Goal: Information Seeking & Learning: Learn about a topic

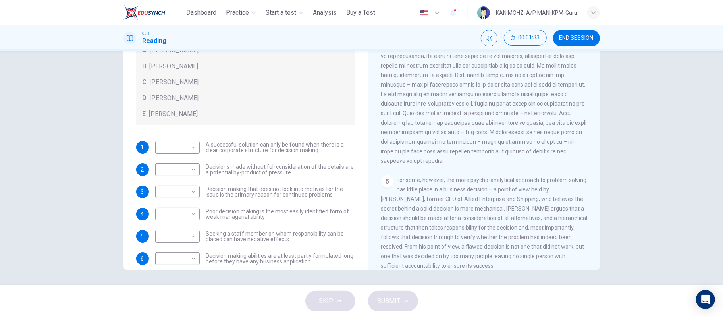
scroll to position [597, 0]
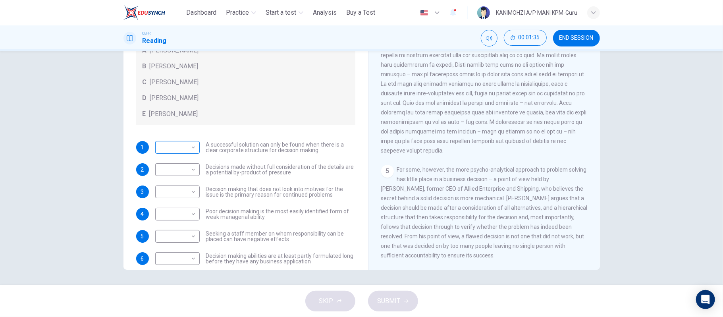
click at [173, 148] on body "This site uses cookies, as explained in our Privacy Policy . If you agree to th…" at bounding box center [361, 158] width 723 height 317
click at [182, 206] on li "E" at bounding box center [174, 210] width 44 height 13
type input "*"
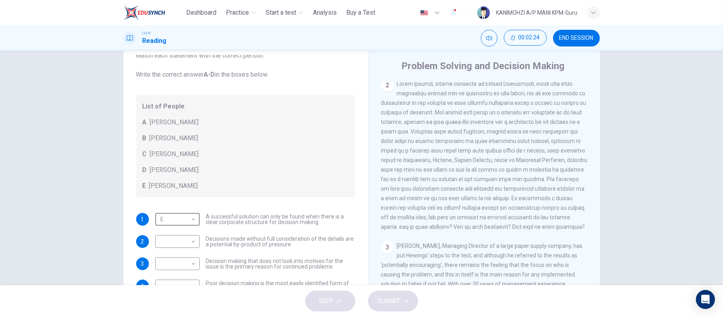
scroll to position [53, 0]
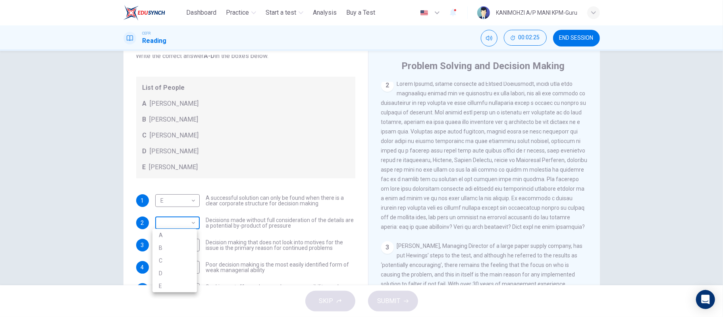
click at [175, 220] on body "This site uses cookies, as explained in our Privacy Policy . If you agree to th…" at bounding box center [361, 158] width 723 height 317
click at [165, 232] on li "A" at bounding box center [174, 235] width 44 height 13
type input "*"
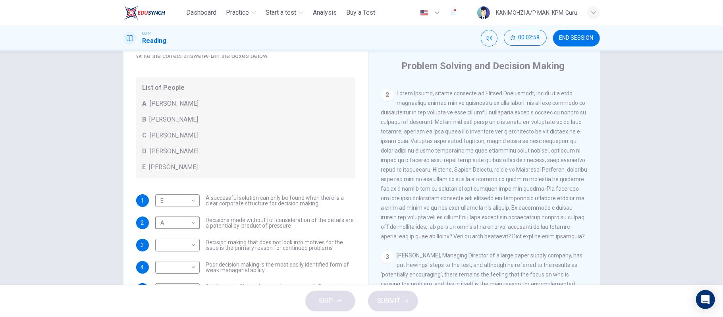
scroll to position [227, 0]
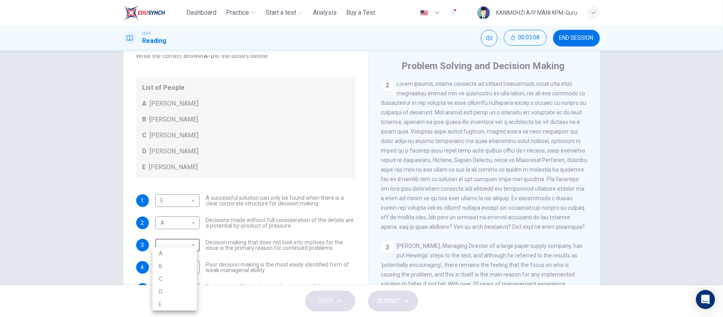
click at [183, 240] on body "This site uses cookies, as explained in our Privacy Policy . If you agree to th…" at bounding box center [361, 158] width 723 height 317
click at [165, 267] on li "B" at bounding box center [174, 266] width 44 height 13
type input "*"
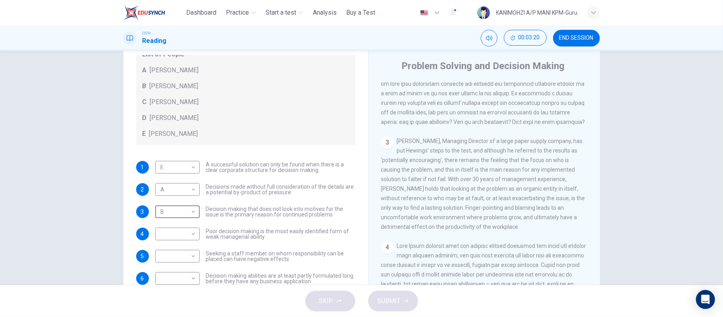
scroll to position [333, 0]
click at [181, 229] on body "This site uses cookies, as explained in our Privacy Policy . If you agree to th…" at bounding box center [361, 158] width 723 height 317
click at [178, 275] on li "C" at bounding box center [174, 271] width 44 height 13
type input "*"
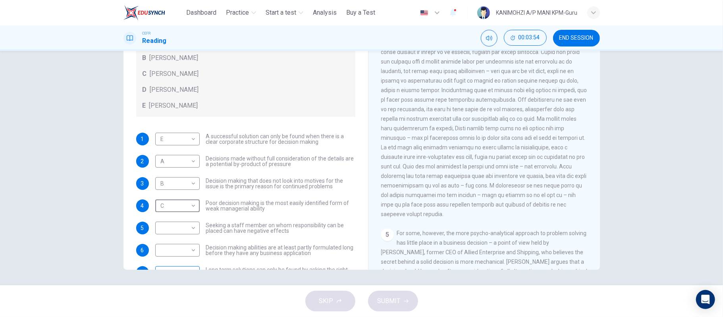
scroll to position [86, 0]
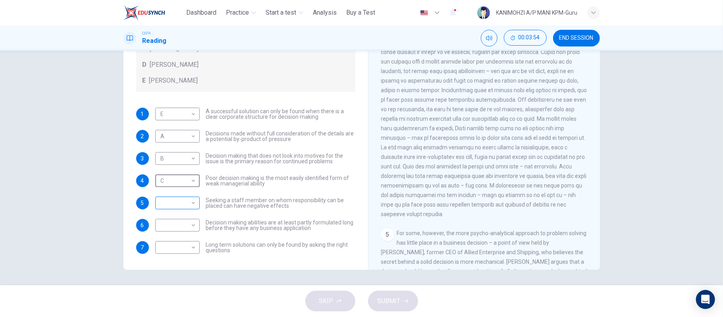
click at [175, 202] on body "This site uses cookies, as explained in our Privacy Policy . If you agree to th…" at bounding box center [361, 158] width 723 height 317
click at [173, 251] on li "D" at bounding box center [174, 253] width 44 height 13
type input "*"
click at [176, 226] on body "This site uses cookies, as explained in our Privacy Policy . If you agree to th…" at bounding box center [361, 158] width 723 height 317
click at [174, 270] on li "D" at bounding box center [174, 276] width 44 height 13
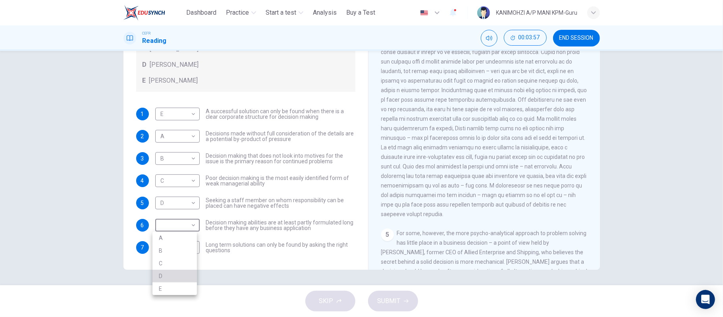
type input "*"
click at [174, 248] on body "This site uses cookies, as explained in our Privacy Policy . If you agree to th…" at bounding box center [361, 158] width 723 height 317
click at [173, 298] on li "E" at bounding box center [174, 304] width 44 height 13
type input "*"
click at [406, 305] on button "SUBMIT" at bounding box center [393, 301] width 50 height 21
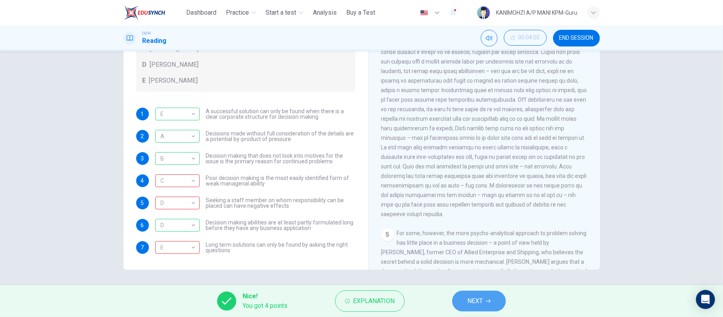
click at [472, 306] on span "NEXT" at bounding box center [474, 300] width 15 height 11
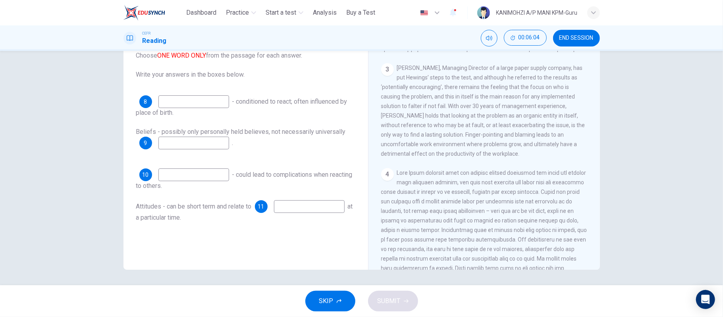
scroll to position [370, 0]
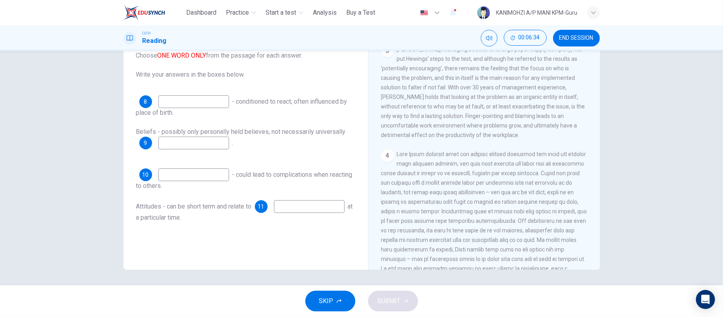
click at [213, 102] on input at bounding box center [193, 101] width 71 height 13
type input "**********"
click at [189, 148] on input at bounding box center [193, 143] width 71 height 13
type input "*"
click at [191, 170] on input at bounding box center [193, 174] width 71 height 13
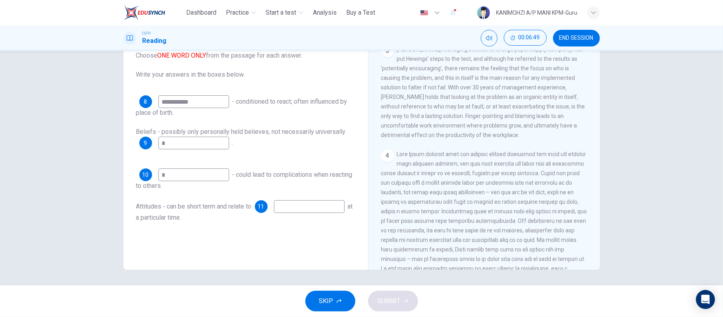
type input "*"
click at [274, 213] on input at bounding box center [309, 206] width 71 height 13
type input "*"
click at [403, 296] on button "SUBMIT" at bounding box center [393, 301] width 50 height 21
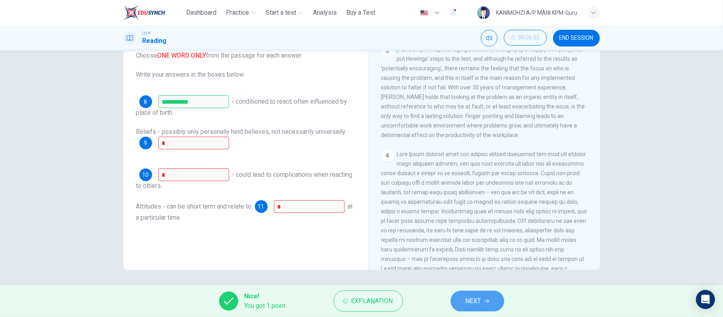
click at [468, 310] on button "NEXT" at bounding box center [478, 301] width 54 height 21
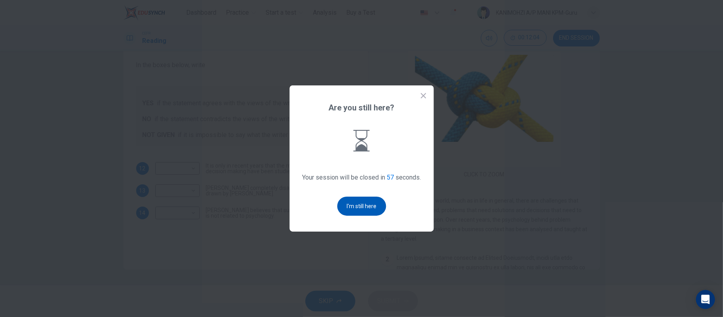
click at [347, 204] on button "I'm still here" at bounding box center [361, 205] width 49 height 19
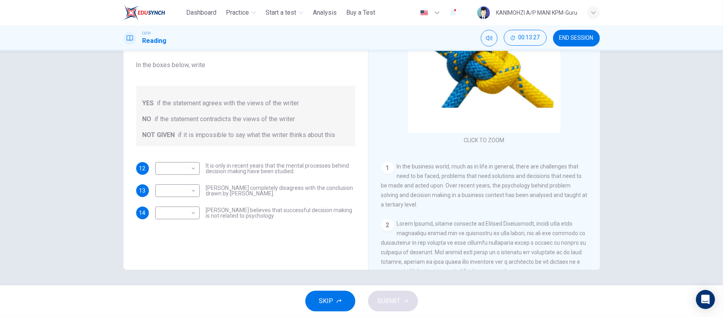
scroll to position [53, 0]
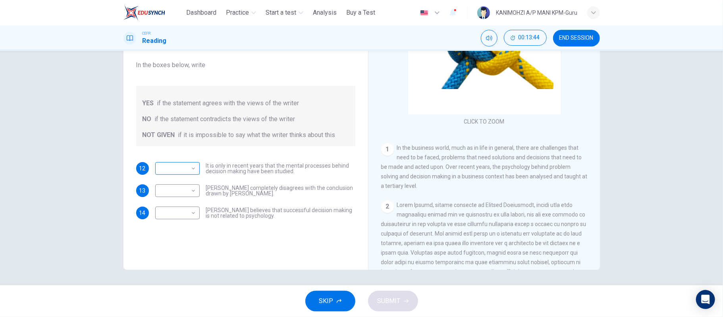
click at [177, 171] on body "This site uses cookies, as explained in our Privacy Policy . If you agree to th…" at bounding box center [361, 158] width 723 height 317
click at [181, 184] on li "YES" at bounding box center [174, 181] width 44 height 13
type input "***"
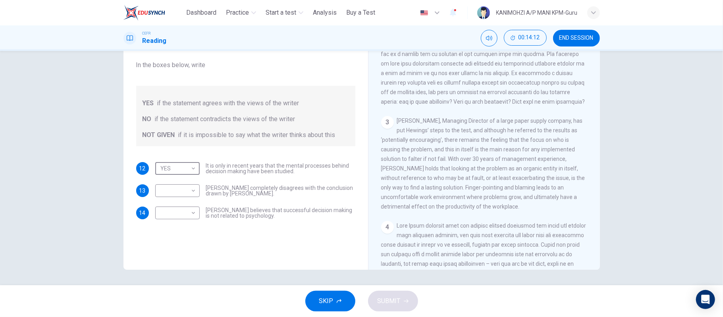
scroll to position [318, 0]
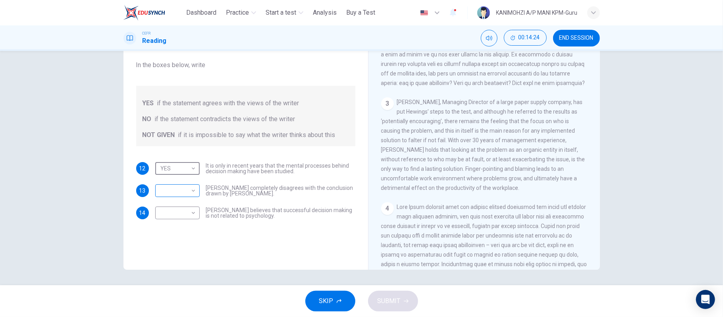
click at [161, 183] on body "This site uses cookies, as explained in our Privacy Policy . If you agree to th…" at bounding box center [361, 158] width 723 height 317
click at [159, 214] on li "NO" at bounding box center [174, 216] width 44 height 13
type input "**"
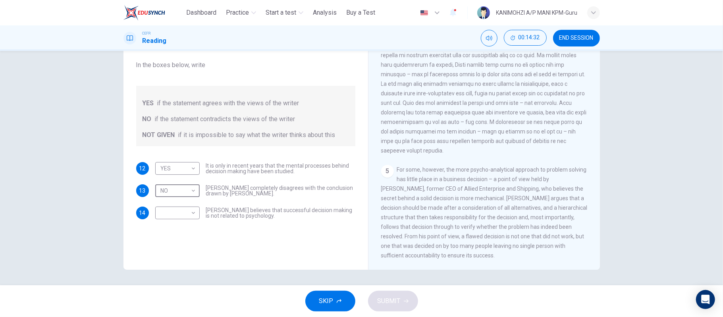
scroll to position [597, 0]
click at [173, 210] on body "This site uses cookies, as explained in our Privacy Policy . If you agree to th…" at bounding box center [361, 158] width 723 height 317
click at [173, 229] on li "YES" at bounding box center [174, 225] width 44 height 13
type input "***"
click at [394, 295] on button "SUBMIT" at bounding box center [393, 301] width 50 height 21
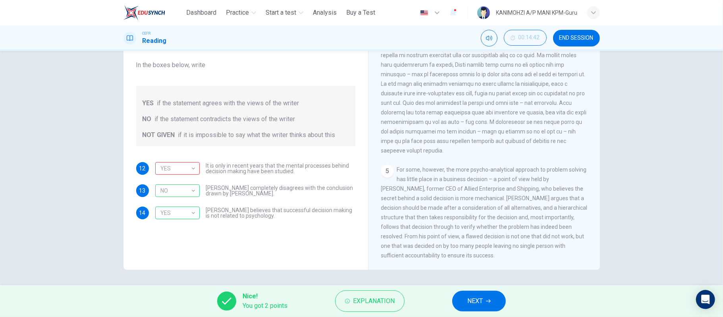
click at [491, 304] on button "NEXT" at bounding box center [479, 301] width 54 height 21
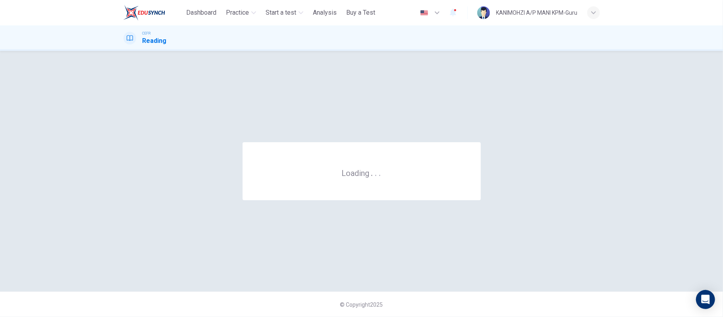
scroll to position [0, 0]
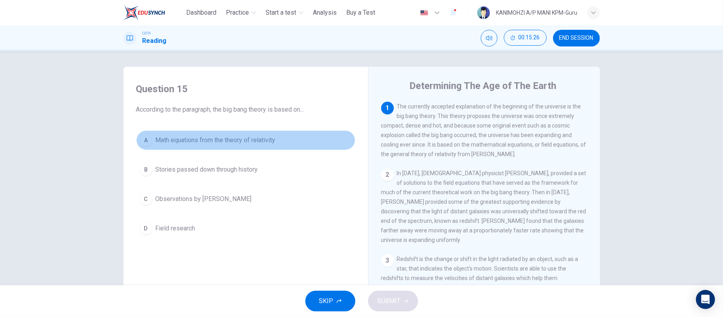
click at [252, 140] on span "Math equations from the theory of relativity" at bounding box center [216, 140] width 120 height 10
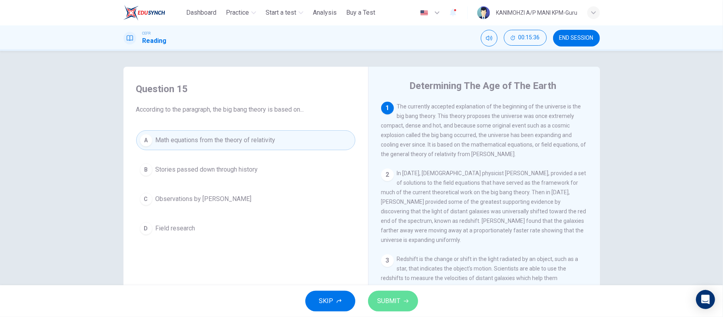
click at [376, 305] on button "SUBMIT" at bounding box center [393, 301] width 50 height 21
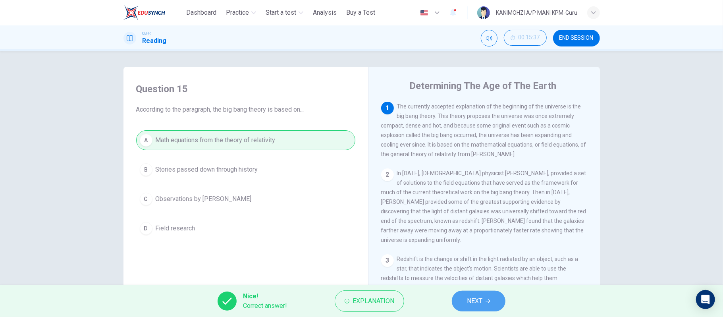
click at [476, 293] on button "NEXT" at bounding box center [479, 301] width 54 height 21
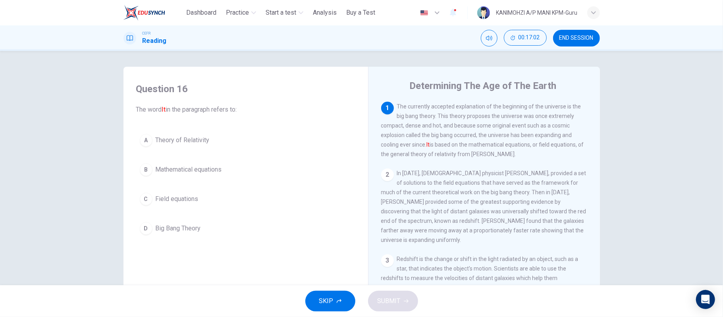
click at [191, 231] on span "Big Bang Theory" at bounding box center [178, 228] width 45 height 10
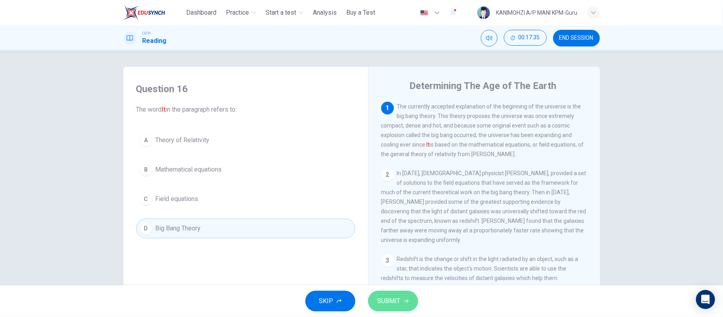
click at [405, 300] on icon "button" at bounding box center [406, 301] width 5 height 5
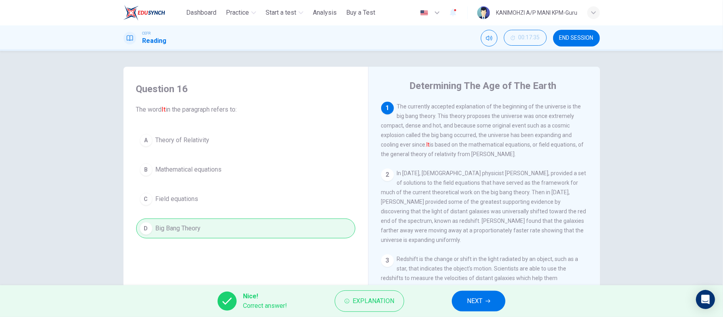
click at [474, 297] on span "NEXT" at bounding box center [474, 300] width 15 height 11
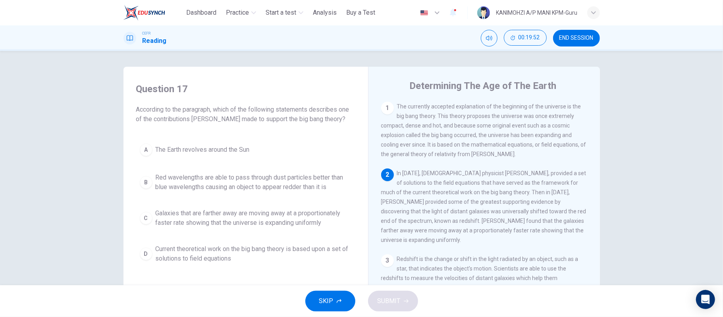
click at [234, 215] on span "Galaxies that are farther away are moving away at a proportionately faster rate…" at bounding box center [254, 217] width 196 height 19
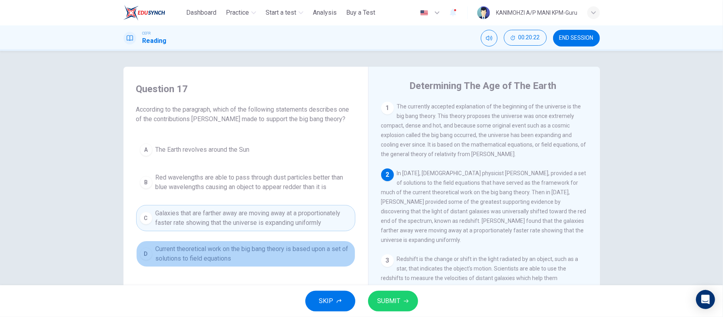
click at [210, 259] on span "Current theoretical work on the big bang theory is based upon a set of solution…" at bounding box center [254, 253] width 196 height 19
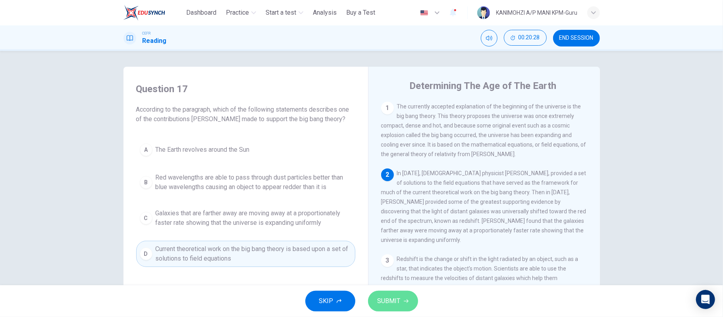
click at [397, 299] on span "SUBMIT" at bounding box center [389, 300] width 23 height 11
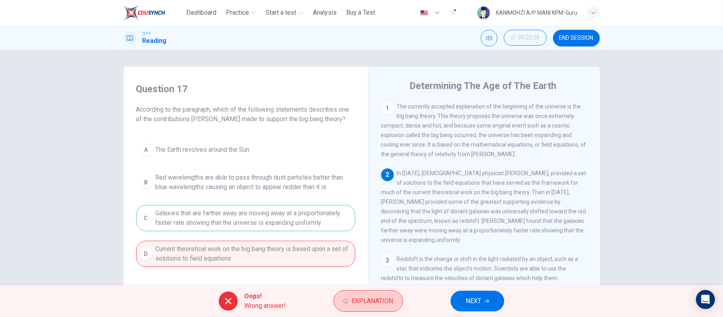
click at [358, 293] on button "Explanation" at bounding box center [367, 300] width 69 height 21
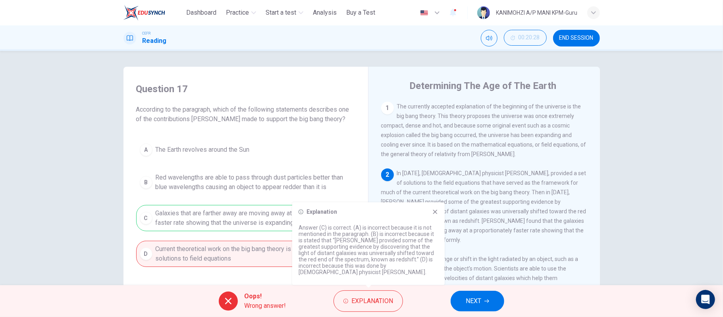
click at [264, 272] on div "Question 17 According to the paragraph, which of the following statements descr…" at bounding box center [246, 175] width 232 height 200
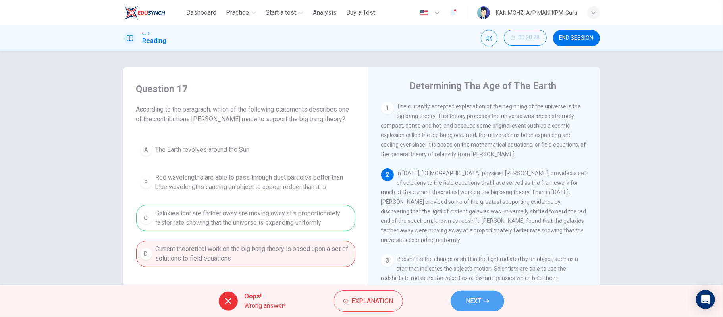
click at [493, 296] on button "NEXT" at bounding box center [478, 301] width 54 height 21
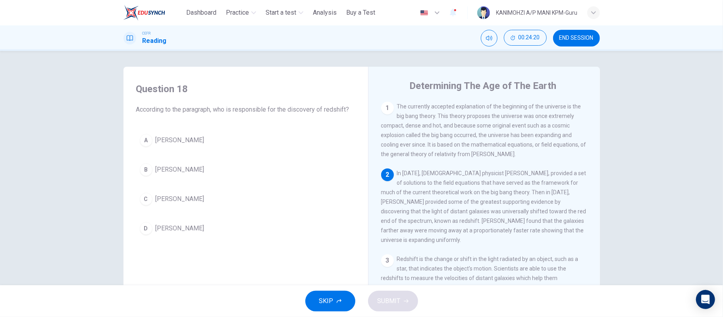
click at [193, 175] on button "B Edwinn Hubble" at bounding box center [245, 170] width 219 height 20
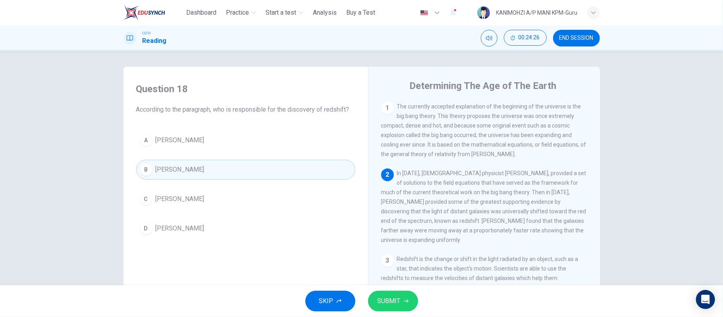
click at [400, 295] on button "SUBMIT" at bounding box center [393, 301] width 50 height 21
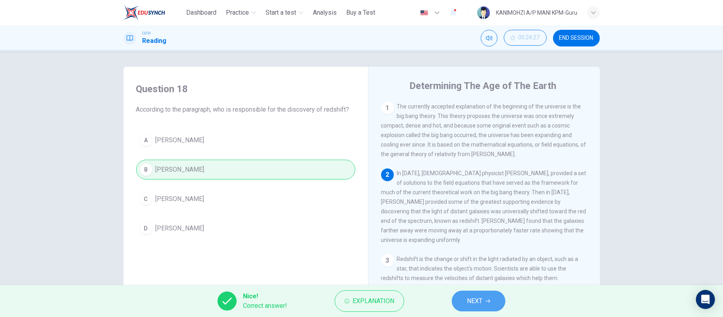
click at [478, 299] on span "NEXT" at bounding box center [474, 300] width 15 height 11
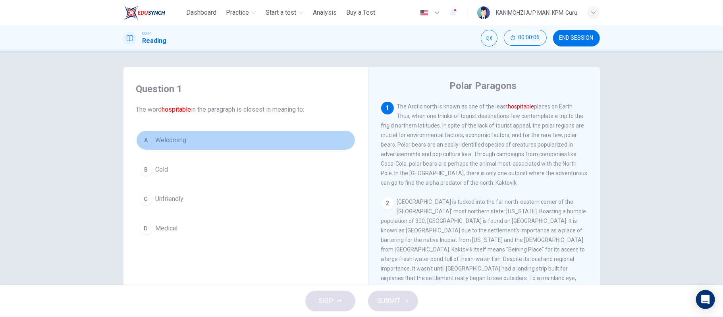
click at [186, 132] on button "A Welcoming" at bounding box center [245, 140] width 219 height 20
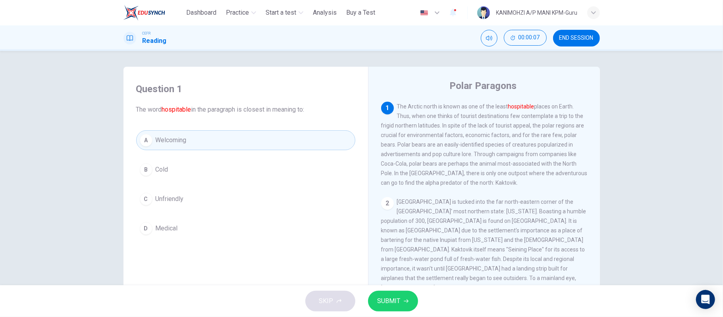
click at [401, 306] on button "SUBMIT" at bounding box center [393, 301] width 50 height 21
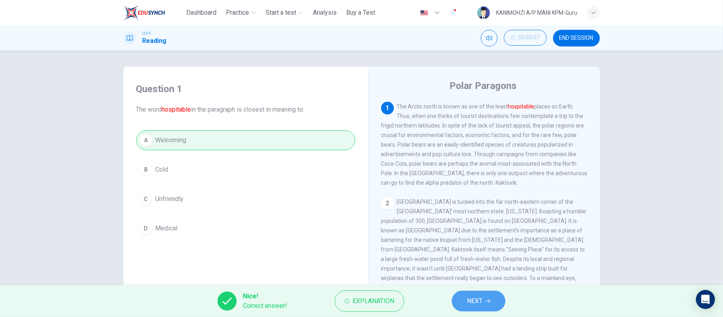
click at [464, 304] on button "NEXT" at bounding box center [479, 301] width 54 height 21
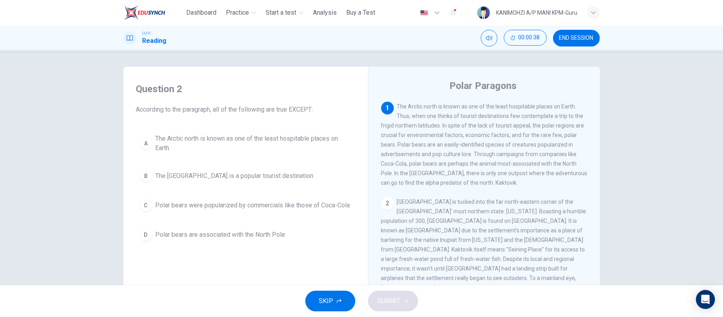
click at [288, 178] on button "B The [GEOGRAPHIC_DATA] is a popular tourist destination" at bounding box center [245, 176] width 219 height 20
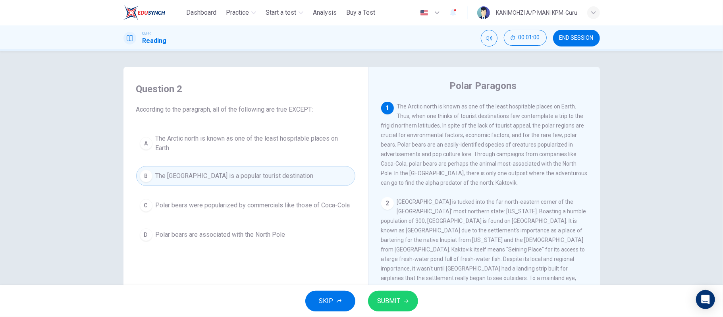
click at [401, 299] on button "SUBMIT" at bounding box center [393, 301] width 50 height 21
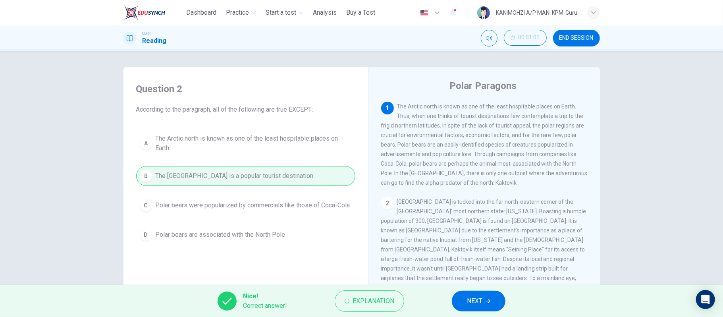
click at [477, 308] on button "NEXT" at bounding box center [479, 301] width 54 height 21
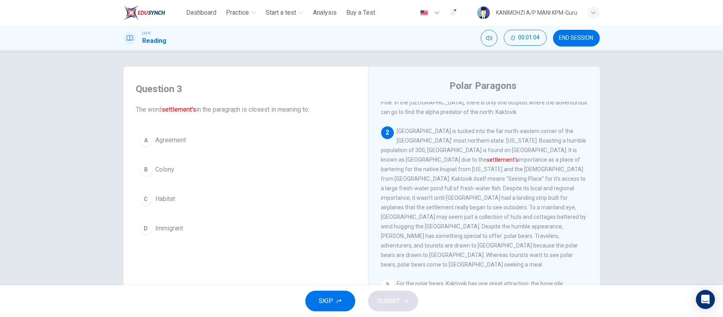
scroll to position [53, 0]
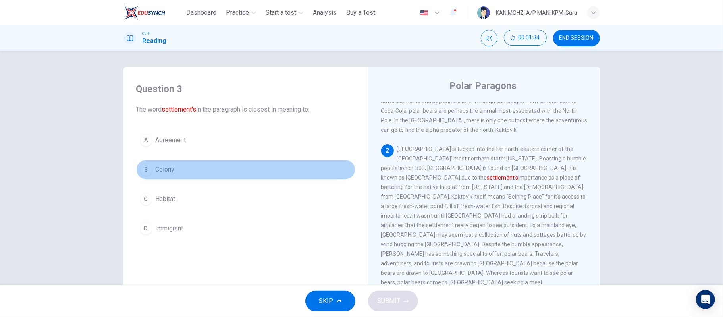
click at [170, 164] on button "B Colony" at bounding box center [245, 170] width 219 height 20
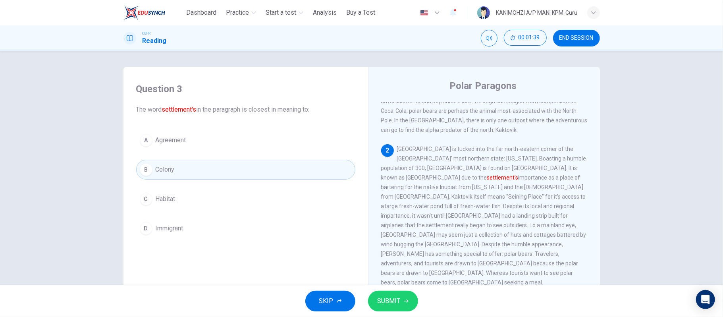
click at [381, 300] on span "SUBMIT" at bounding box center [389, 300] width 23 height 11
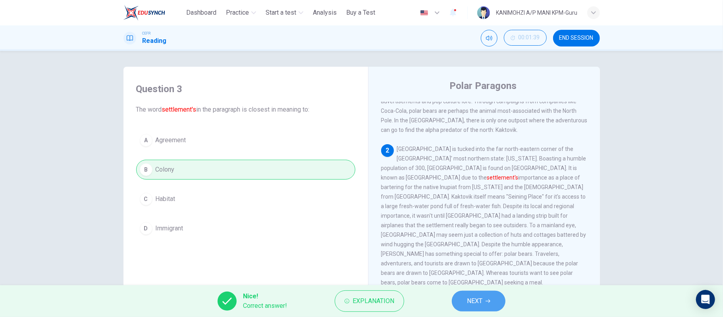
click at [467, 302] on span "NEXT" at bounding box center [474, 300] width 15 height 11
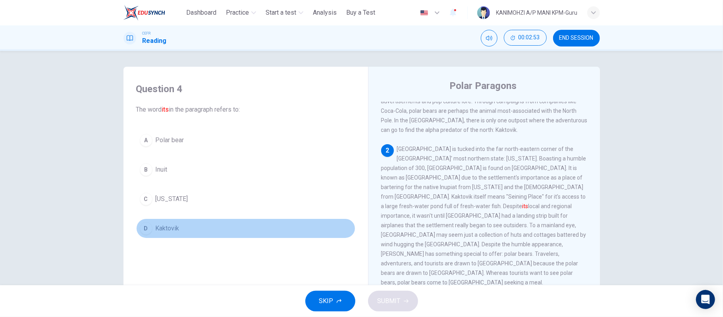
click at [188, 233] on button "D Kaktovik" at bounding box center [245, 228] width 219 height 20
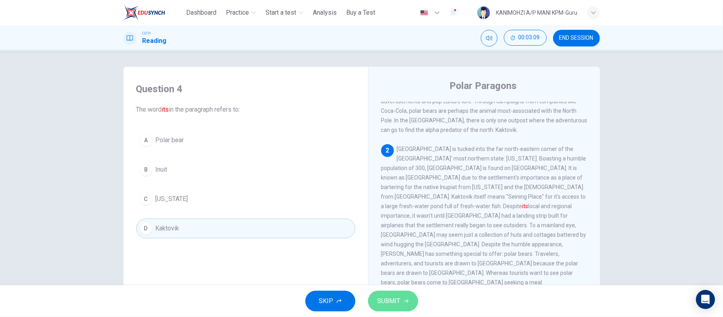
click at [392, 306] on span "SUBMIT" at bounding box center [389, 300] width 23 height 11
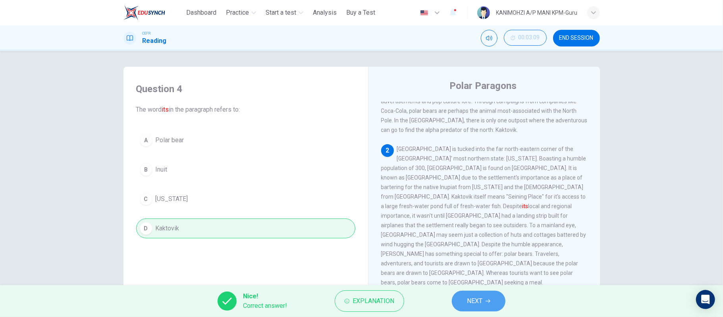
click at [471, 310] on button "NEXT" at bounding box center [479, 301] width 54 height 21
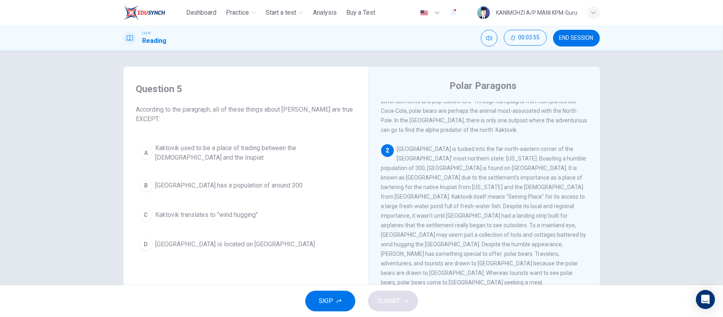
click at [237, 215] on span "Kaktovik translates to "wind hugging"" at bounding box center [207, 215] width 102 height 10
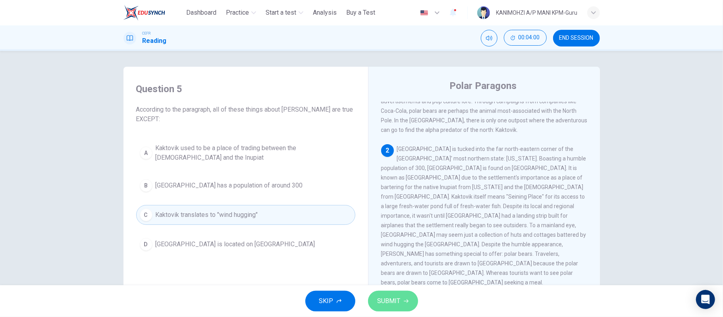
click at [395, 306] on span "SUBMIT" at bounding box center [389, 300] width 23 height 11
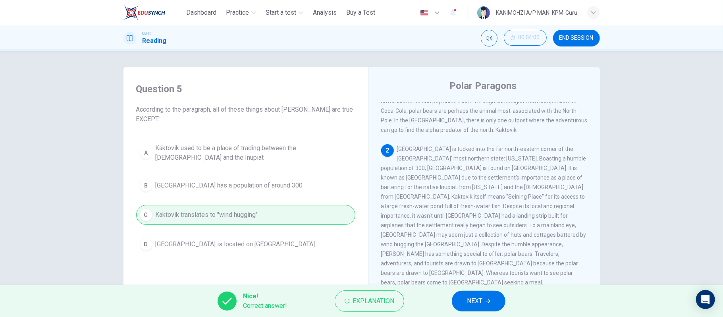
click at [487, 302] on icon "button" at bounding box center [487, 301] width 5 height 5
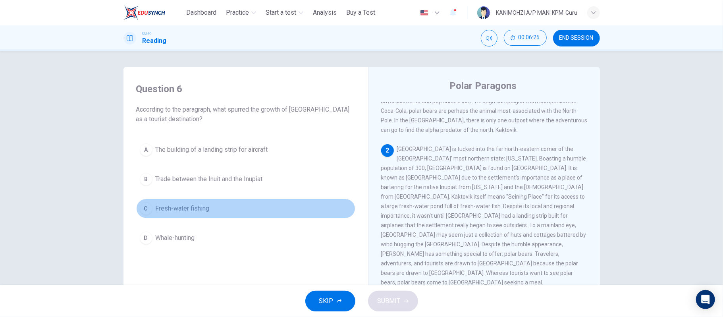
click at [188, 213] on span "Fresh-water fishing" at bounding box center [183, 209] width 54 height 10
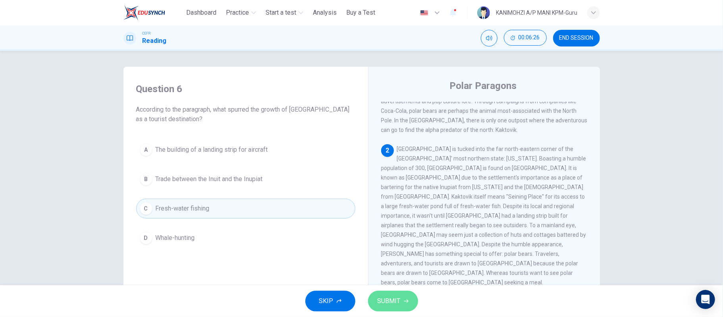
click at [393, 307] on button "SUBMIT" at bounding box center [393, 301] width 50 height 21
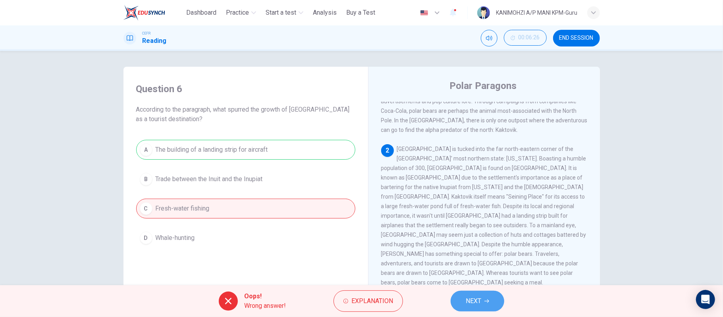
click at [467, 301] on span "NEXT" at bounding box center [473, 300] width 15 height 11
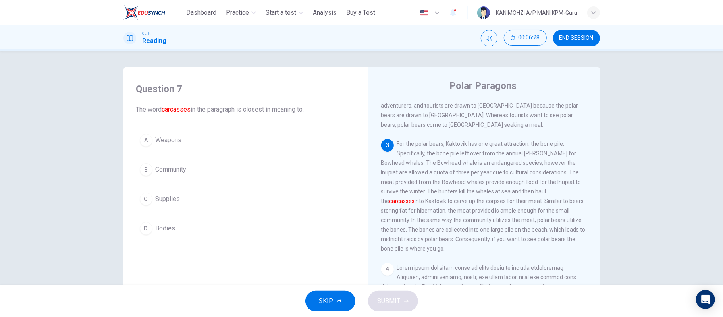
scroll to position [212, 0]
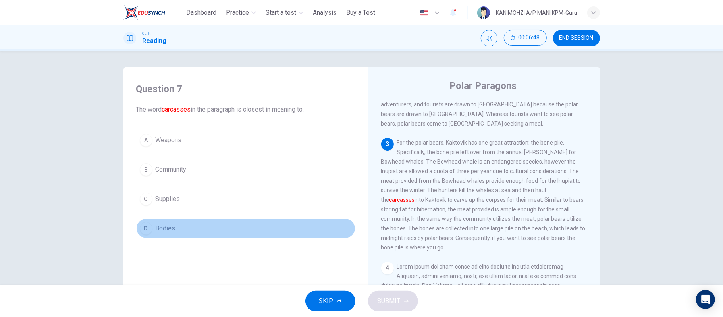
click at [181, 229] on button "D Bodies" at bounding box center [245, 228] width 219 height 20
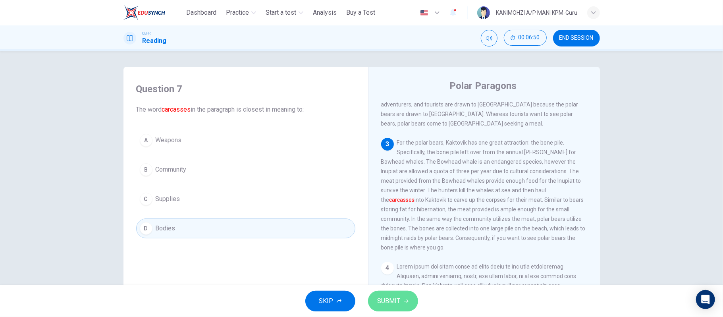
click at [376, 301] on button "SUBMIT" at bounding box center [393, 301] width 50 height 21
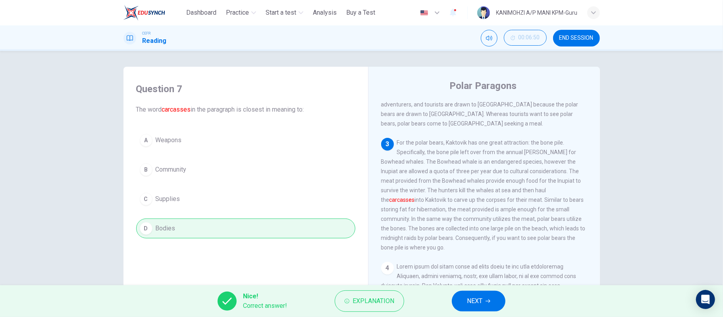
click at [469, 302] on span "NEXT" at bounding box center [474, 300] width 15 height 11
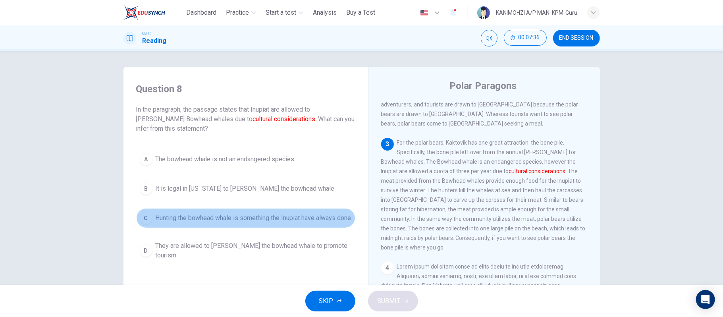
click at [260, 220] on span "Hunting the bowhead whale is something the Inupiat have always done" at bounding box center [254, 218] width 196 height 10
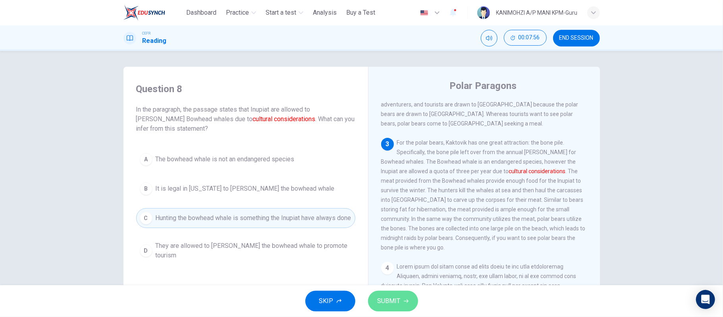
click at [399, 301] on span "SUBMIT" at bounding box center [389, 300] width 23 height 11
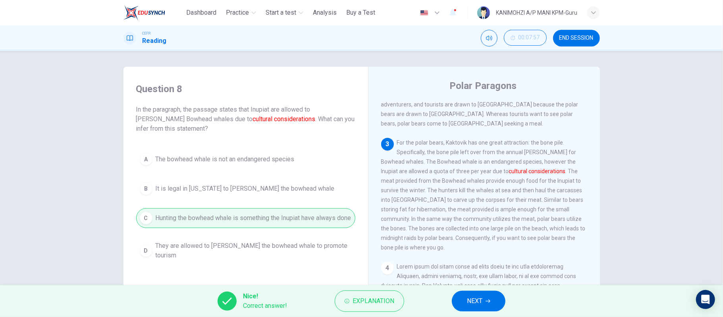
click at [460, 302] on button "NEXT" at bounding box center [479, 301] width 54 height 21
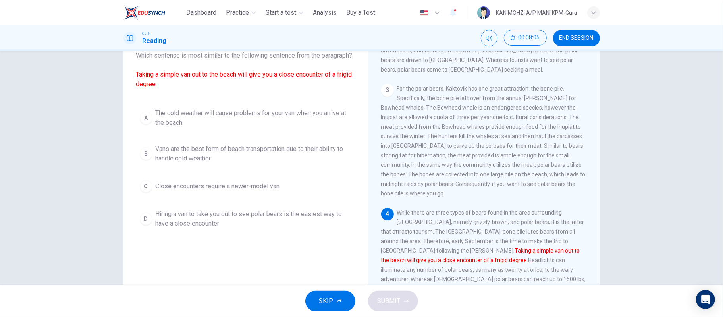
scroll to position [73, 0]
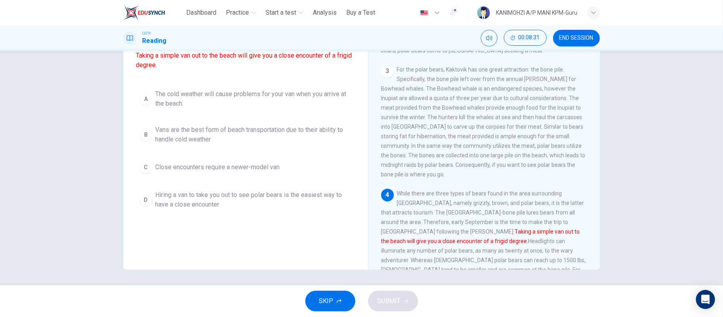
click at [204, 209] on span "Hiring a van to take you out to see polar bears is the easiest way to have a cl…" at bounding box center [254, 199] width 196 height 19
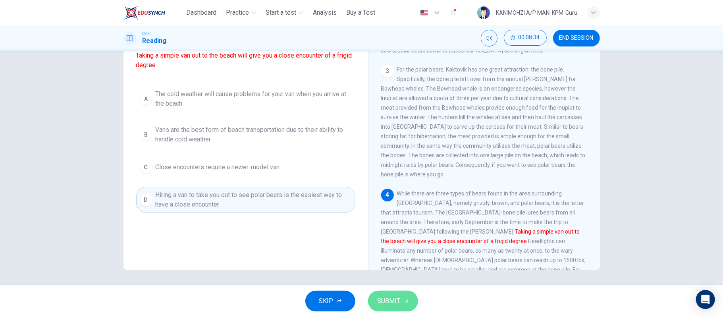
click at [391, 310] on button "SUBMIT" at bounding box center [393, 301] width 50 height 21
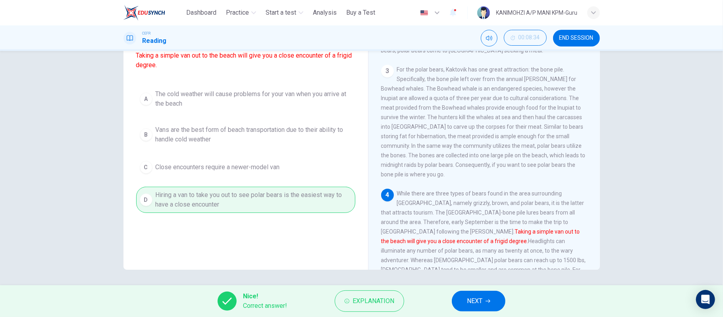
click at [493, 288] on div "Nice! Correct answer! Explanation NEXT" at bounding box center [361, 301] width 723 height 32
click at [480, 299] on span "NEXT" at bounding box center [474, 300] width 15 height 11
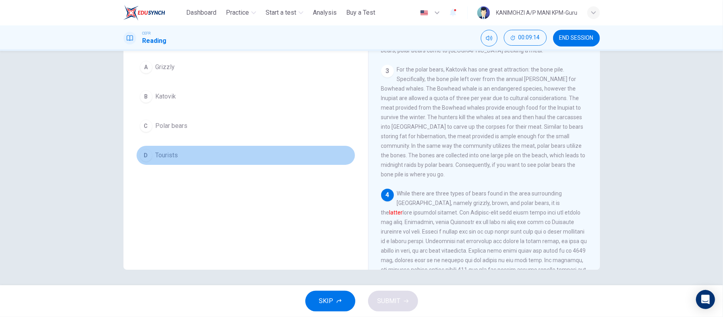
click at [178, 158] on button "D Tourists" at bounding box center [245, 155] width 219 height 20
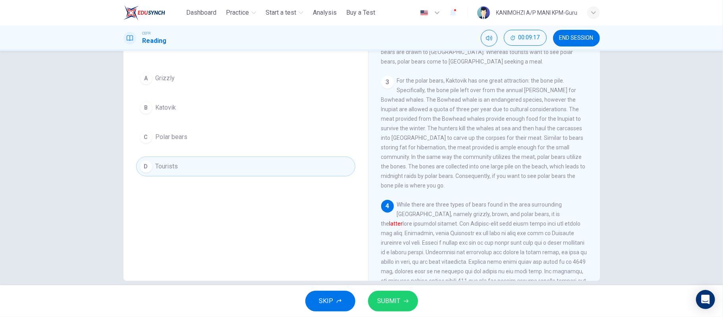
scroll to position [63, 0]
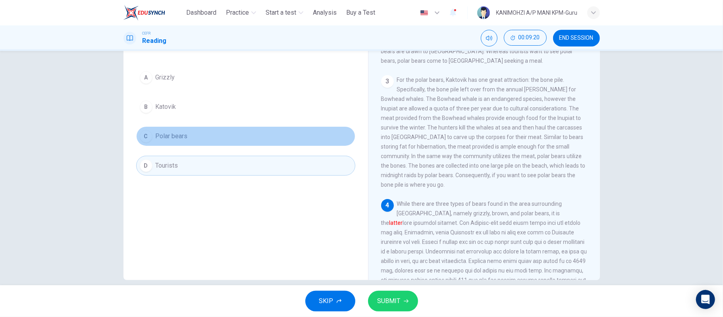
click at [187, 139] on button "C Polar bears" at bounding box center [245, 136] width 219 height 20
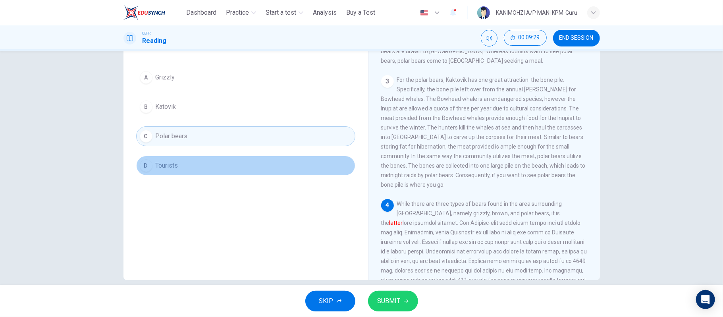
click at [240, 169] on button "D Tourists" at bounding box center [245, 166] width 219 height 20
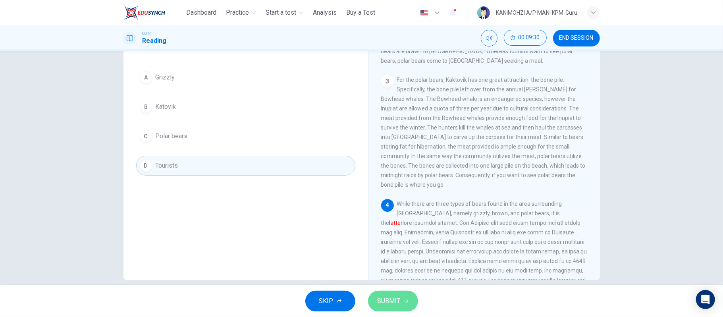
click at [383, 307] on button "SUBMIT" at bounding box center [393, 301] width 50 height 21
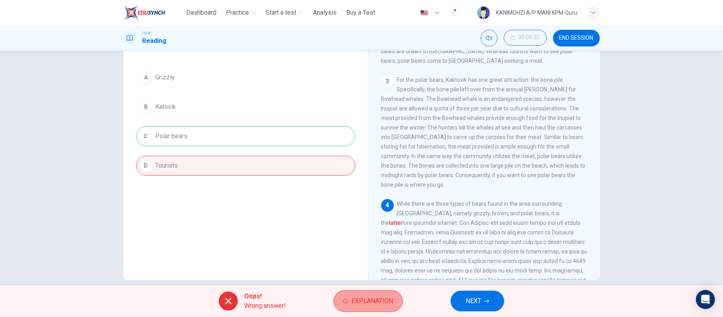
click at [380, 304] on span "Explanation" at bounding box center [372, 300] width 42 height 11
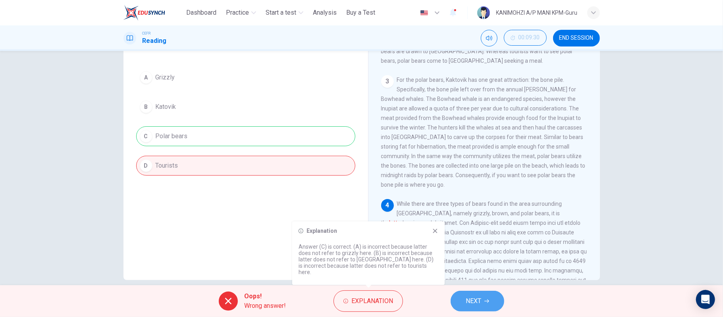
click at [462, 302] on button "NEXT" at bounding box center [478, 301] width 54 height 21
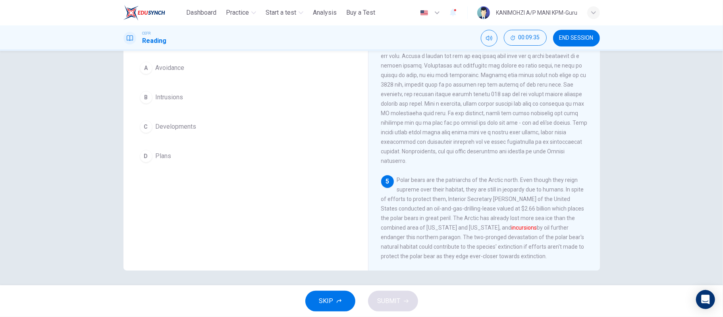
scroll to position [400, 0]
click at [195, 129] on button "C Developments" at bounding box center [245, 127] width 219 height 20
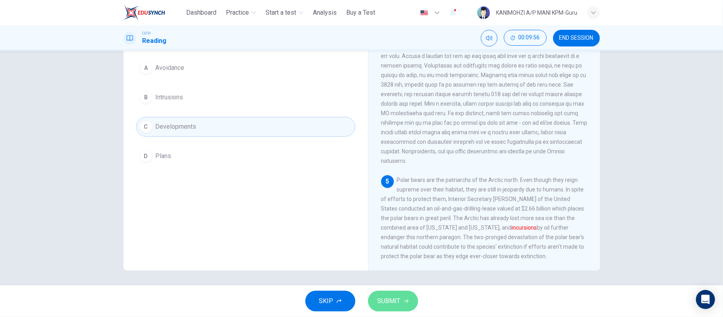
click at [387, 304] on span "SUBMIT" at bounding box center [389, 300] width 23 height 11
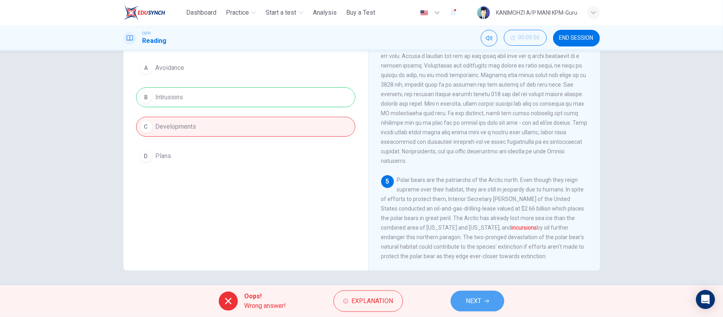
click at [466, 297] on span "NEXT" at bounding box center [473, 300] width 15 height 11
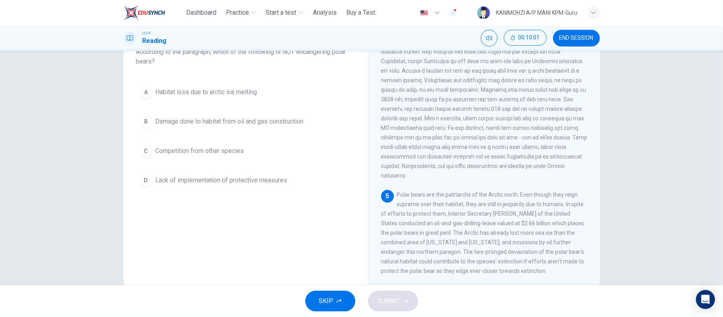
scroll to position [61, 0]
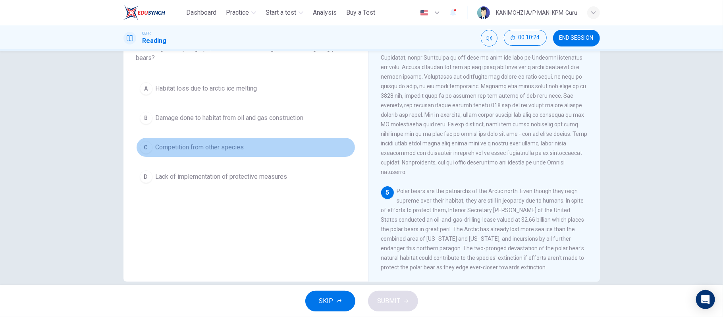
click at [249, 151] on button "C Competition from other species" at bounding box center [245, 147] width 219 height 20
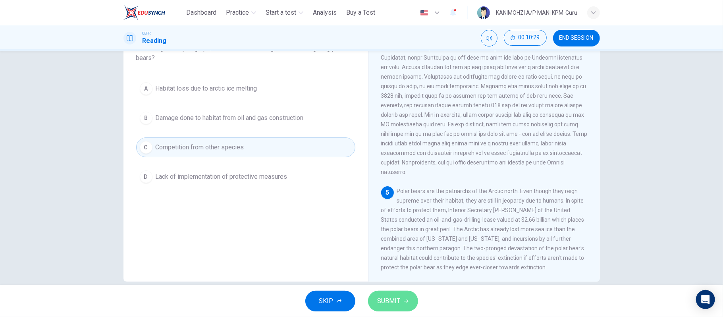
click at [389, 300] on span "SUBMIT" at bounding box center [389, 300] width 23 height 11
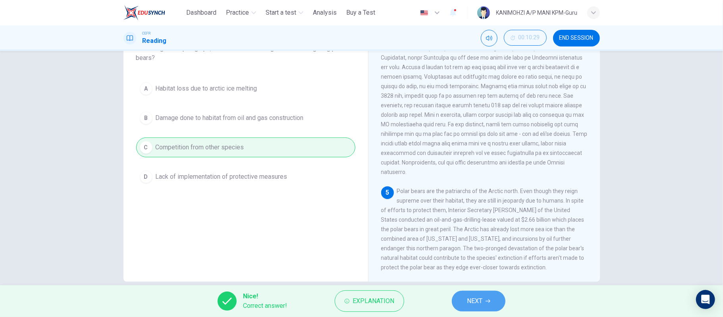
click at [478, 305] on span "NEXT" at bounding box center [474, 300] width 15 height 11
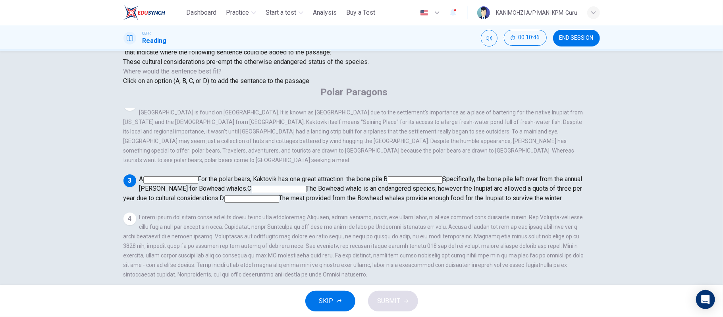
scroll to position [108, 0]
click at [306, 193] on input at bounding box center [279, 189] width 55 height 7
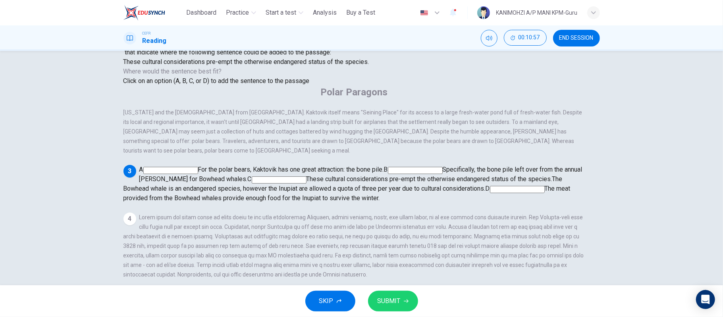
click at [389, 298] on span "SUBMIT" at bounding box center [389, 300] width 23 height 11
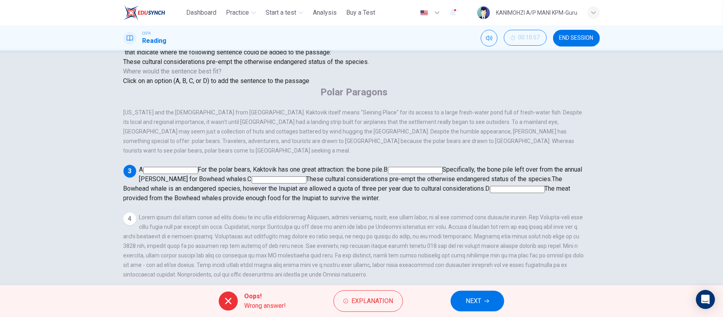
click at [543, 193] on input at bounding box center [517, 189] width 55 height 7
click at [389, 300] on span "Explanation" at bounding box center [372, 300] width 42 height 11
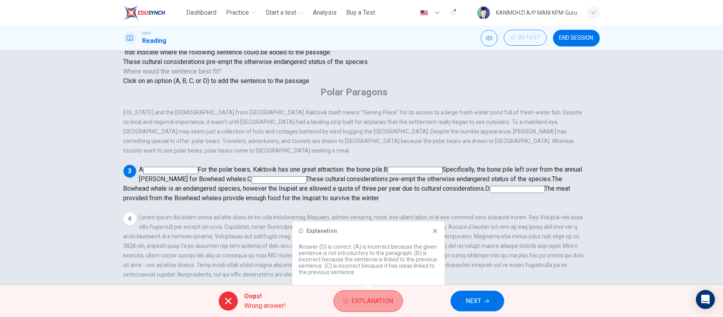
click at [389, 300] on span "Explanation" at bounding box center [372, 300] width 42 height 11
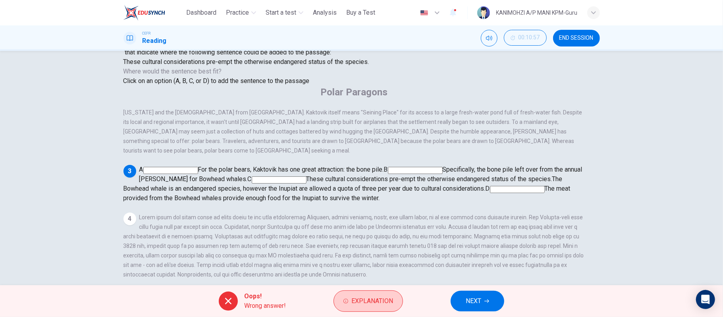
click at [389, 300] on span "Explanation" at bounding box center [372, 300] width 42 height 11
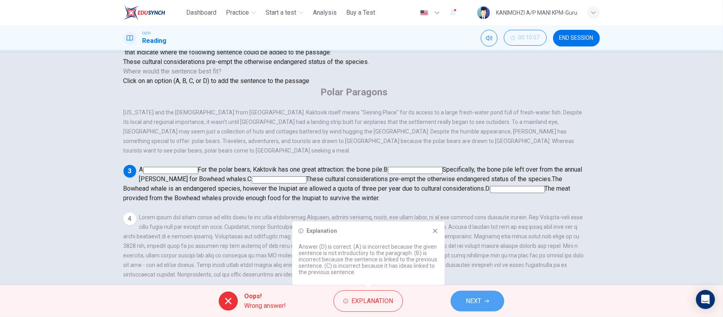
click at [462, 301] on button "NEXT" at bounding box center [478, 301] width 54 height 21
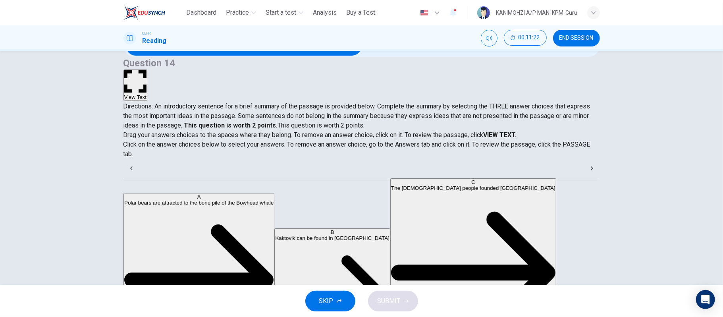
scroll to position [32, 0]
click at [148, 69] on button "View Text" at bounding box center [135, 84] width 24 height 31
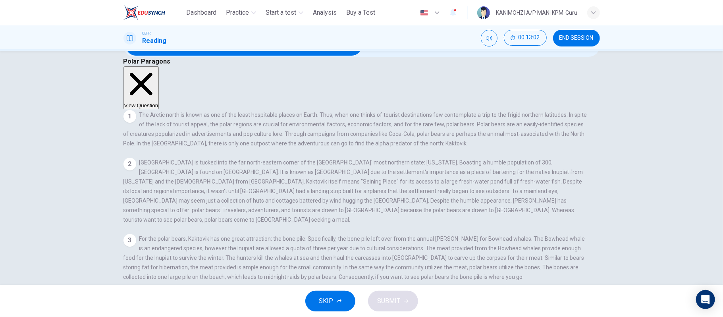
click at [159, 66] on button "View Question" at bounding box center [141, 87] width 36 height 43
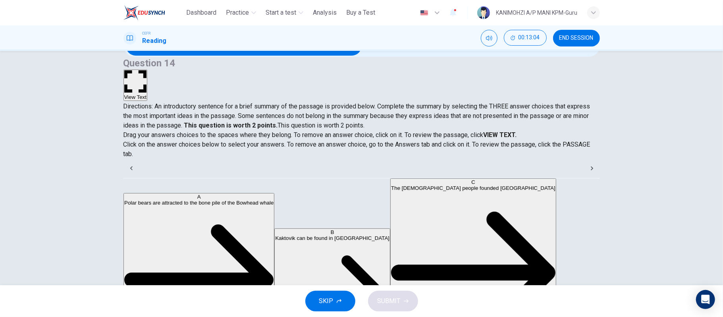
scroll to position [31, 0]
drag, startPoint x: 220, startPoint y: 202, endPoint x: 347, endPoint y: 206, distance: 127.5
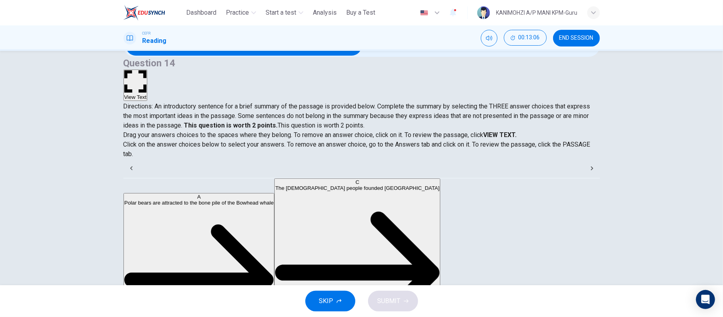
drag, startPoint x: 281, startPoint y: 197, endPoint x: 118, endPoint y: 180, distance: 164.0
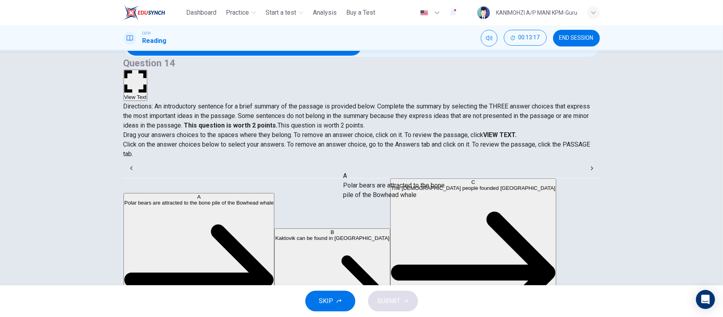
drag, startPoint x: 192, startPoint y: 198, endPoint x: 402, endPoint y: 198, distance: 209.6
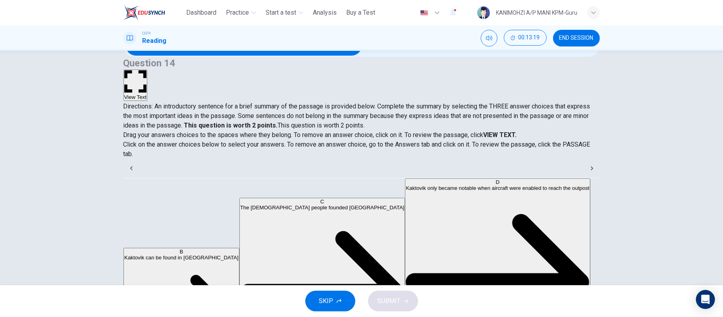
scroll to position [81, 0]
drag, startPoint x: 190, startPoint y: 196, endPoint x: 378, endPoint y: 215, distance: 189.1
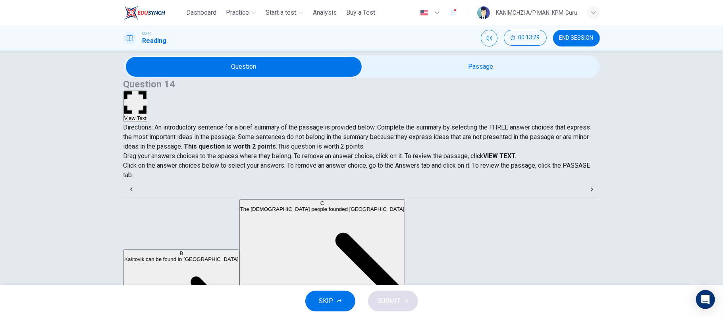
scroll to position [0, 0]
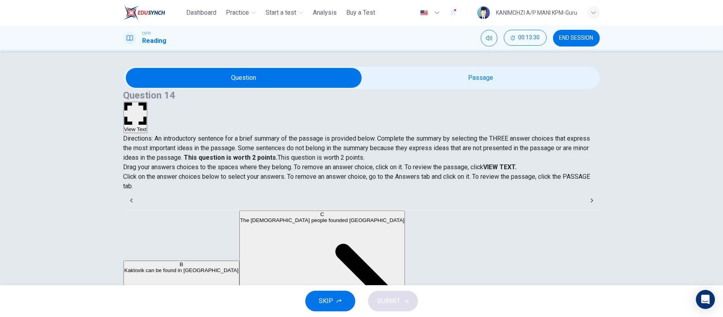
click at [147, 102] on icon "button" at bounding box center [135, 113] width 23 height 23
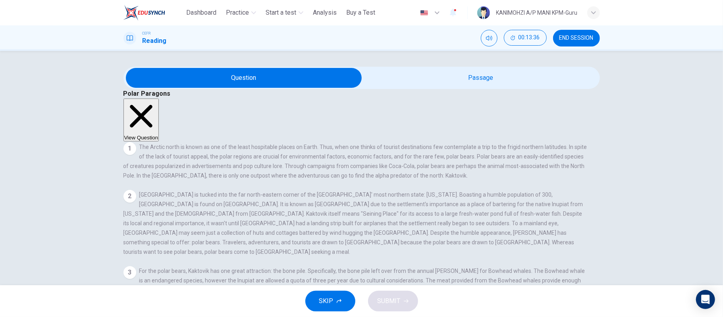
click at [159, 98] on button "View Question" at bounding box center [141, 119] width 36 height 43
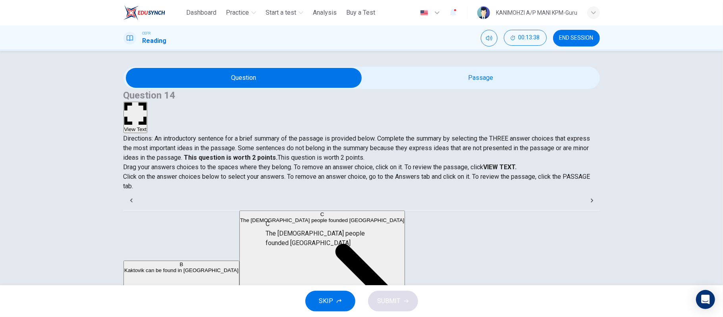
drag, startPoint x: 212, startPoint y: 258, endPoint x: 358, endPoint y: 232, distance: 148.0
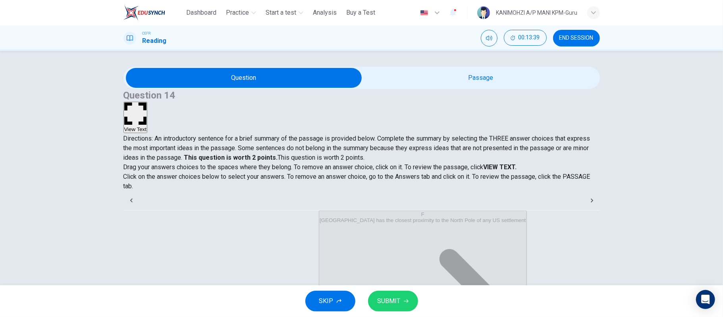
click at [397, 302] on span "SUBMIT" at bounding box center [389, 300] width 23 height 11
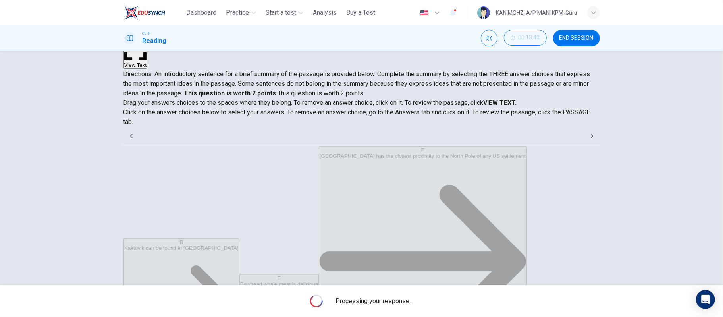
scroll to position [73, 0]
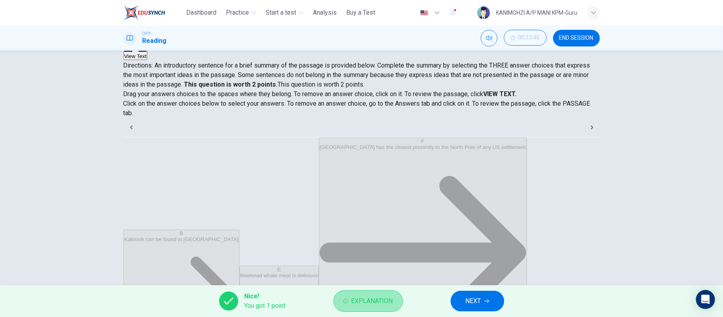
click at [362, 299] on span "Explanation" at bounding box center [372, 300] width 42 height 11
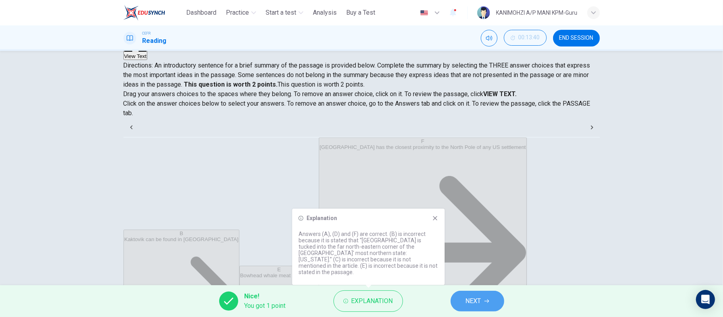
click at [466, 301] on span "NEXT" at bounding box center [473, 300] width 15 height 11
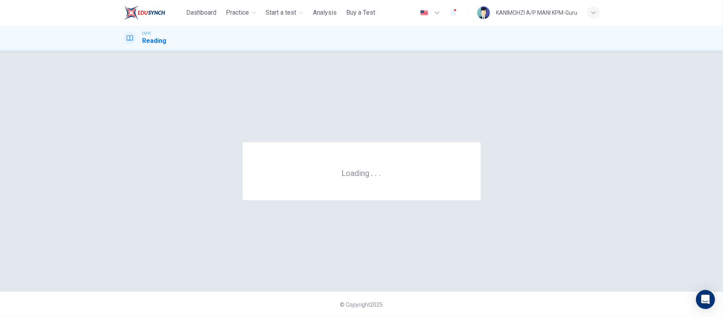
scroll to position [0, 0]
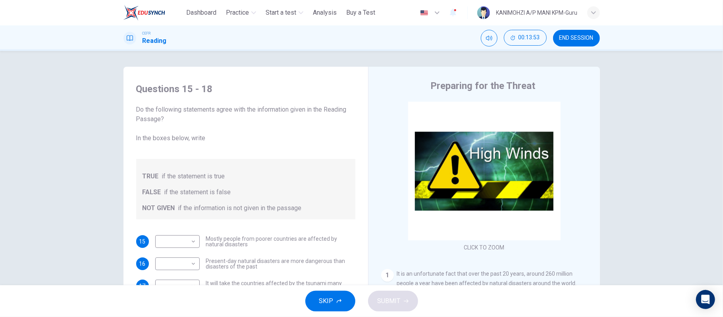
drag, startPoint x: 714, startPoint y: 189, endPoint x: 721, endPoint y: 210, distance: 22.4
click at [721, 210] on div "Questions 15 - 18 Do the following statements agree with the information given …" at bounding box center [361, 168] width 723 height 234
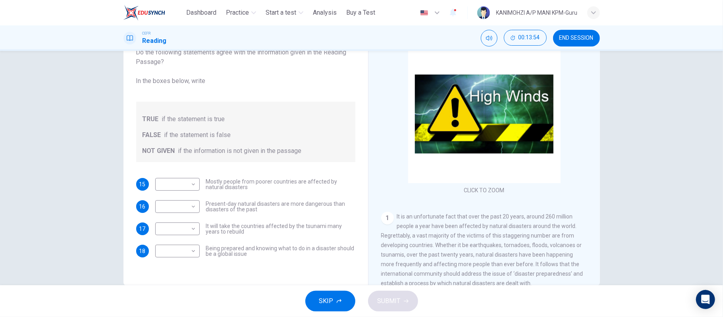
scroll to position [73, 0]
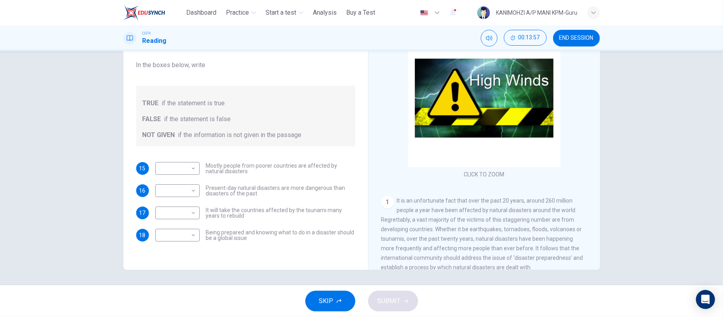
drag, startPoint x: 596, startPoint y: 86, endPoint x: 591, endPoint y: 88, distance: 5.0
click at [591, 88] on div "Preparing for the Threat CLICK TO ZOOM Click to Zoom 1 It is an unfortunate fac…" at bounding box center [484, 138] width 232 height 289
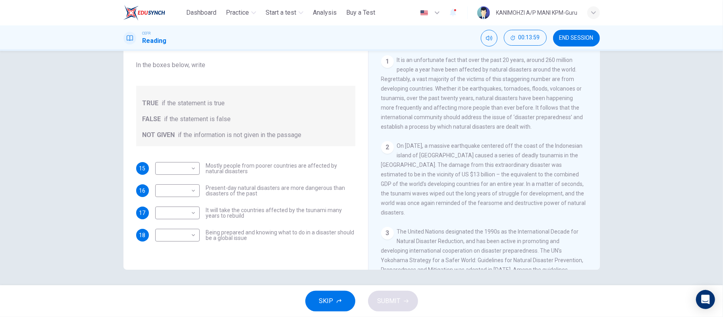
scroll to position [132, 0]
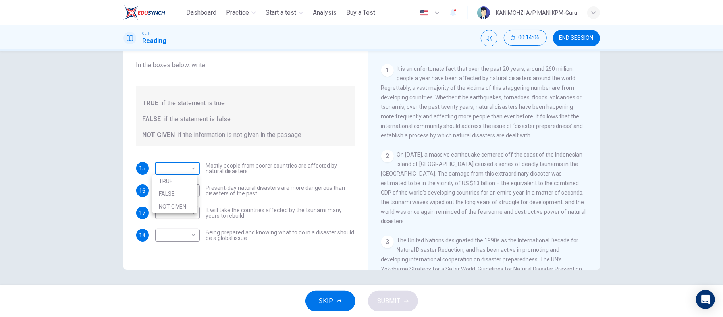
click at [189, 171] on body "This site uses cookies, as explained in our Privacy Policy . If you agree to th…" at bounding box center [361, 158] width 723 height 317
click at [175, 183] on li "TRUE" at bounding box center [174, 181] width 44 height 13
click at [178, 170] on body "This site uses cookies, as explained in our Privacy Policy . If you agree to th…" at bounding box center [361, 158] width 723 height 317
click at [170, 193] on li "FALSE" at bounding box center [174, 193] width 44 height 13
type input "*****"
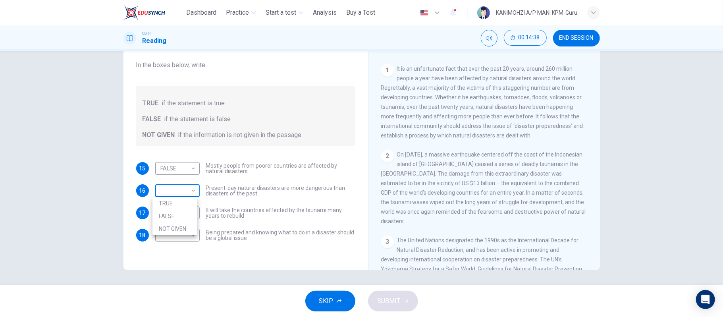
click at [182, 193] on body "This site uses cookies, as explained in our Privacy Policy . If you agree to th…" at bounding box center [361, 158] width 723 height 317
click at [183, 229] on li "NOT GIVEN" at bounding box center [174, 228] width 44 height 13
type input "*********"
click at [171, 210] on body "This site uses cookies, as explained in our Privacy Policy . If you agree to th…" at bounding box center [361, 158] width 723 height 317
click at [171, 240] on li "FALSE" at bounding box center [174, 238] width 44 height 13
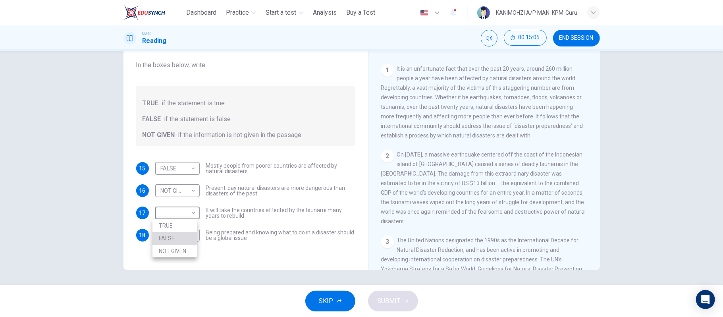
type input "*****"
click at [595, 112] on div "Preparing for the Threat CLICK TO ZOOM Click to Zoom 1 It is an unfortunate fac…" at bounding box center [484, 138] width 232 height 289
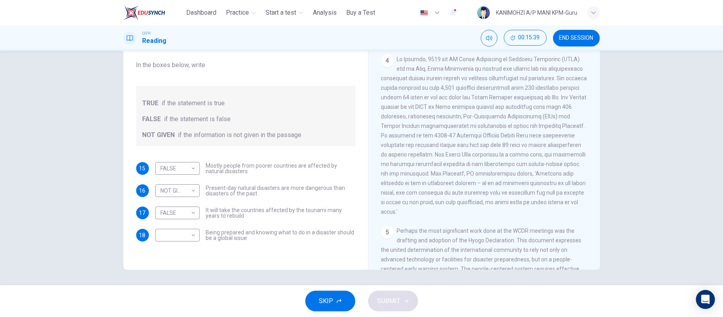
scroll to position [435, 0]
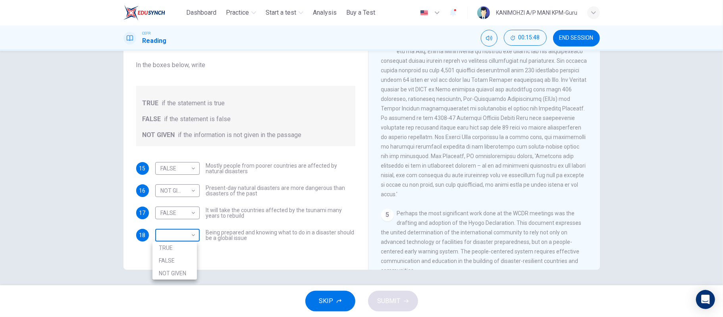
click at [181, 238] on body "This site uses cookies, as explained in our Privacy Policy . If you agree to th…" at bounding box center [361, 158] width 723 height 317
click at [178, 258] on li "FALSE" at bounding box center [174, 260] width 44 height 13
click at [177, 236] on body "This site uses cookies, as explained in our Privacy Policy . If you agree to th…" at bounding box center [361, 158] width 723 height 317
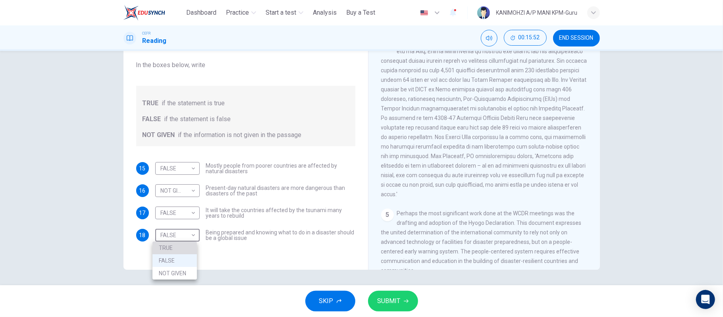
click at [169, 251] on li "TRUE" at bounding box center [174, 247] width 44 height 13
type input "****"
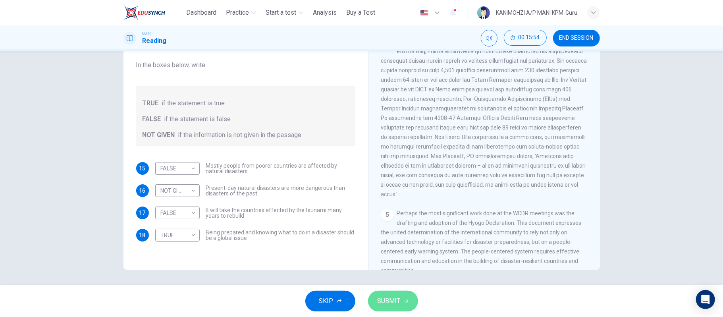
click at [386, 305] on span "SUBMIT" at bounding box center [389, 300] width 23 height 11
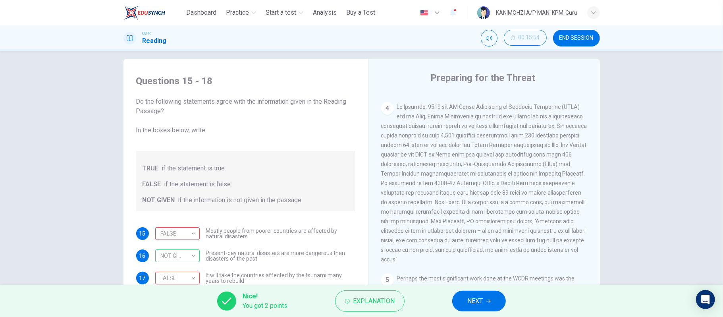
scroll to position [0, 0]
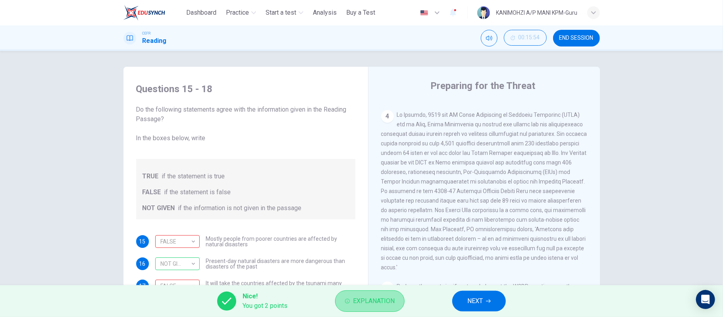
click at [366, 299] on span "Explanation" at bounding box center [374, 300] width 42 height 11
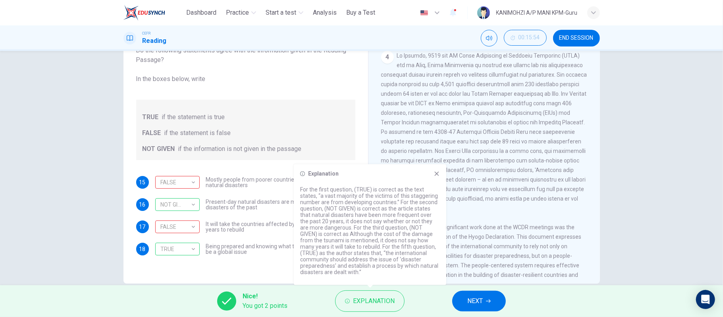
scroll to position [73, 0]
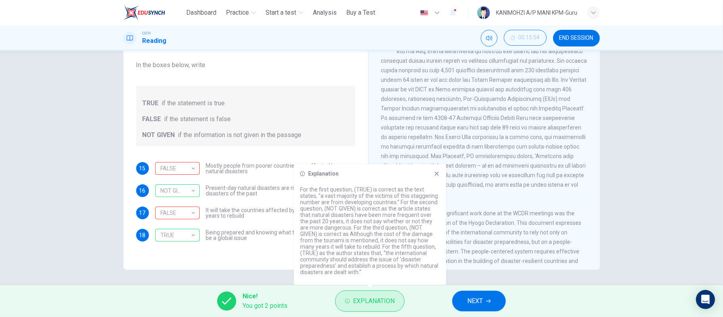
drag, startPoint x: 376, startPoint y: 274, endPoint x: 368, endPoint y: 310, distance: 36.4
click at [368, 310] on body "This site uses cookies, as explained in our Privacy Policy . If you agree to th…" at bounding box center [361, 158] width 723 height 317
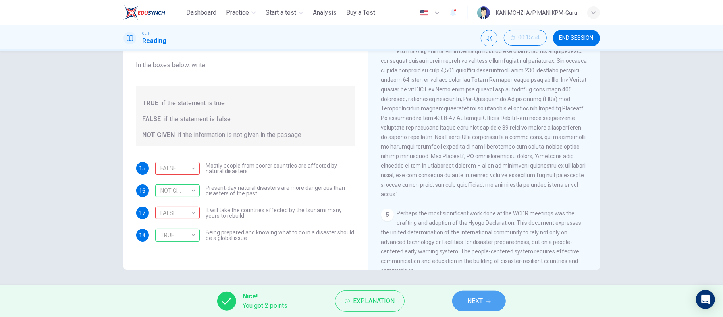
click at [464, 304] on button "NEXT" at bounding box center [479, 301] width 54 height 21
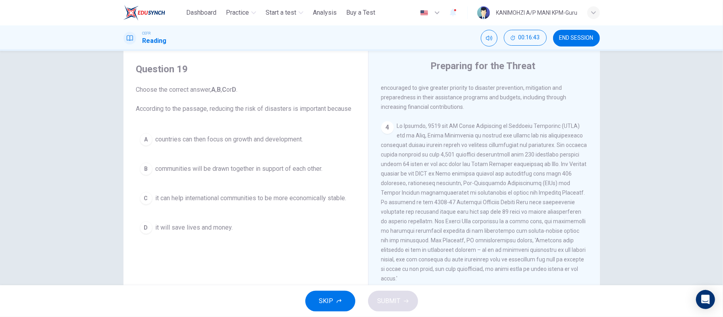
scroll to position [435, 0]
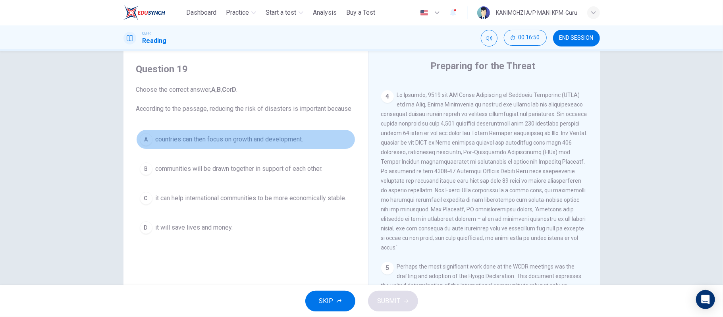
click at [269, 148] on button "A countries can then focus on growth and development." at bounding box center [245, 139] width 219 height 20
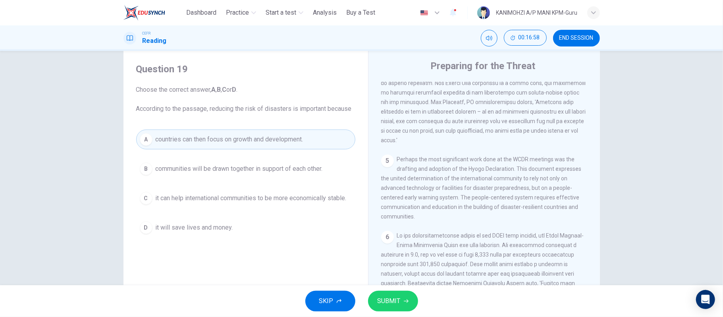
scroll to position [591, 0]
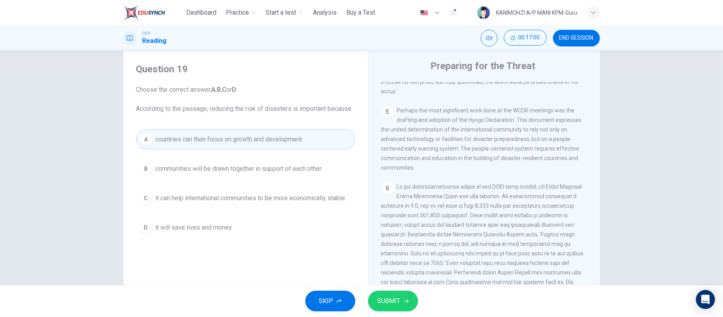
click at [398, 300] on span "SUBMIT" at bounding box center [389, 300] width 23 height 11
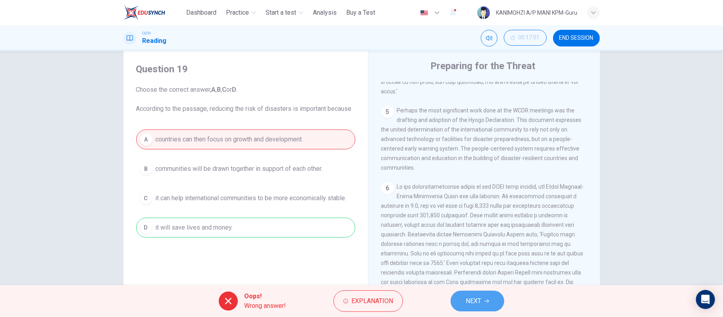
click at [483, 300] on button "NEXT" at bounding box center [478, 301] width 54 height 21
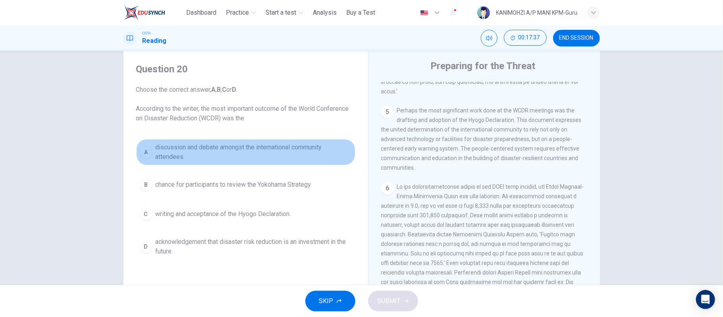
click at [252, 155] on span "discussion and debate amongst the international community attendees." at bounding box center [254, 152] width 196 height 19
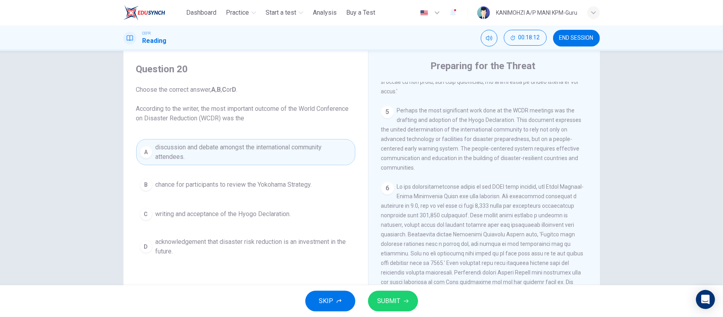
drag, startPoint x: 387, startPoint y: 298, endPoint x: 636, endPoint y: 191, distance: 270.1
click at [636, 191] on div "Dashboard Practice Start a test Analysis Buy a Test English ** ​ KANIMOHZI A/P …" at bounding box center [361, 158] width 723 height 317
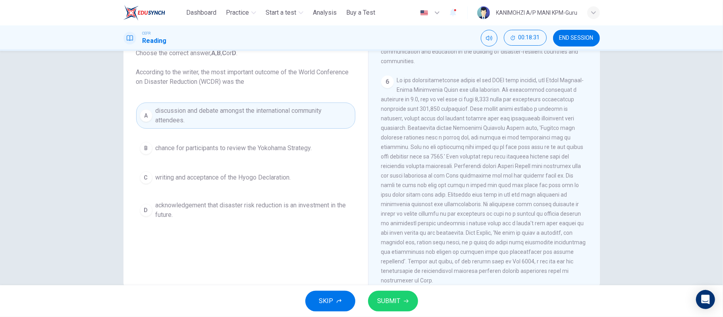
scroll to position [707, 0]
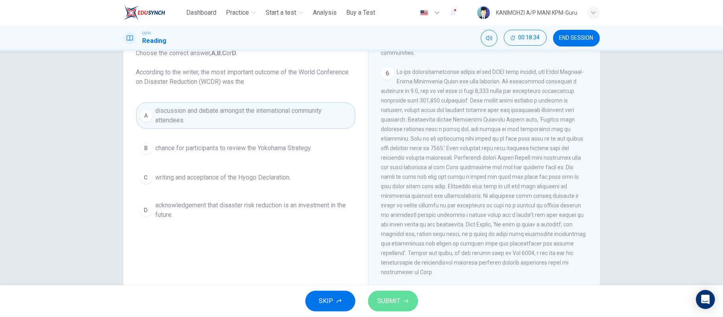
click at [384, 296] on span "SUBMIT" at bounding box center [389, 300] width 23 height 11
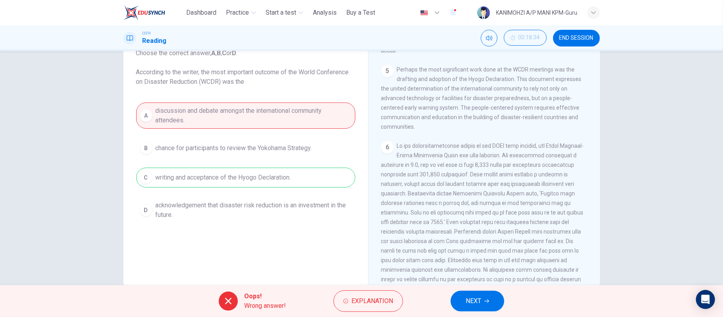
scroll to position [591, 0]
click at [480, 301] on span "NEXT" at bounding box center [473, 300] width 15 height 11
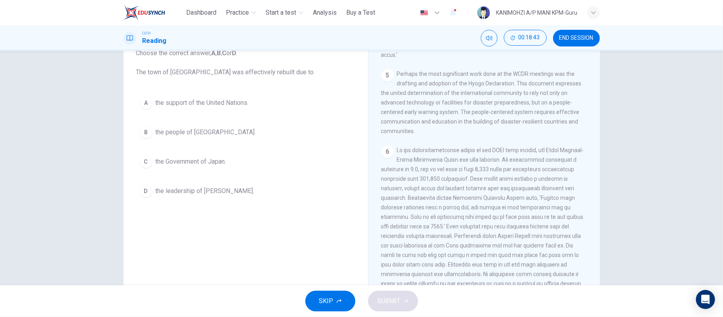
drag, startPoint x: 480, startPoint y: 301, endPoint x: 584, endPoint y: 241, distance: 119.6
click at [584, 241] on div "Dashboard Practice Start a test Analysis Buy a Test English ** ​ KANIMOHZI A/P …" at bounding box center [361, 158] width 723 height 317
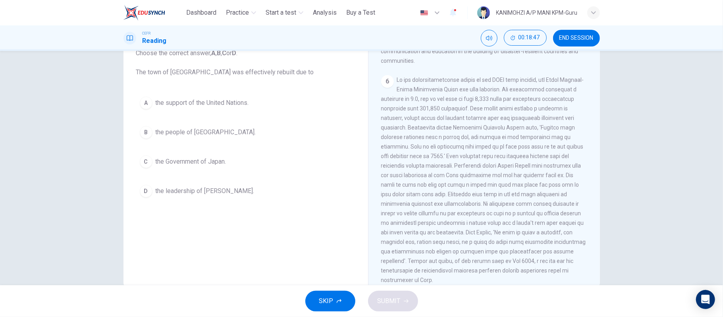
scroll to position [707, 0]
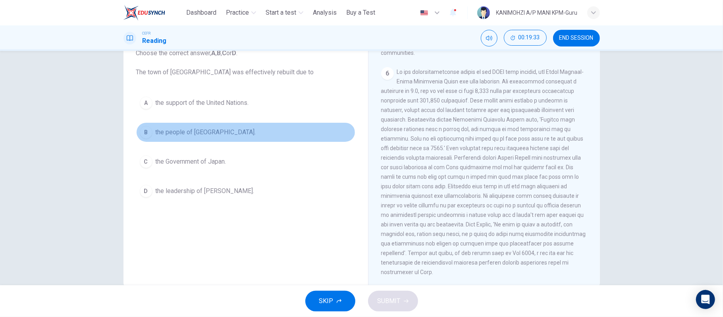
click at [187, 133] on span "the people of [GEOGRAPHIC_DATA]." at bounding box center [206, 132] width 100 height 10
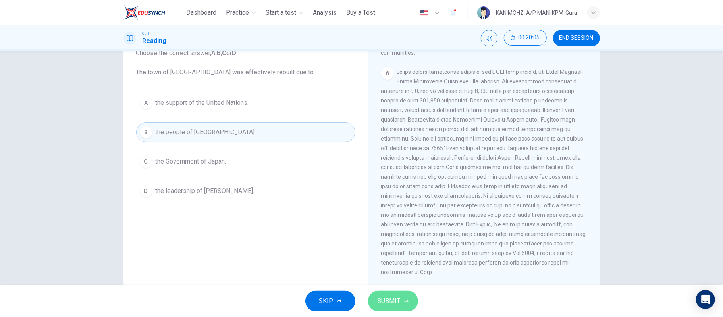
click at [391, 301] on span "SUBMIT" at bounding box center [389, 300] width 23 height 11
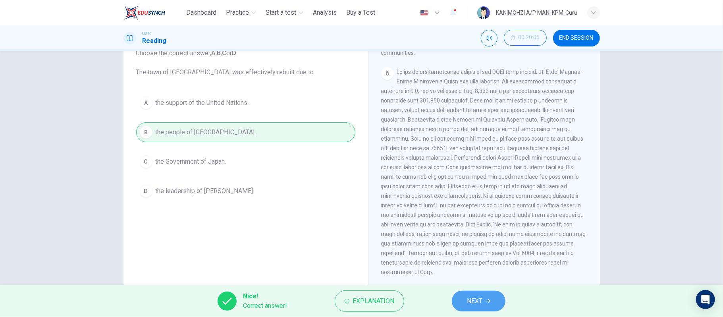
click at [481, 302] on span "NEXT" at bounding box center [474, 300] width 15 height 11
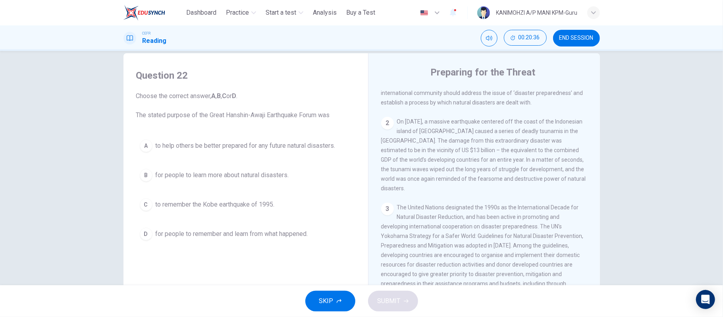
scroll to position [222, 0]
drag, startPoint x: 599, startPoint y: 162, endPoint x: 591, endPoint y: 149, distance: 15.4
click at [591, 149] on div "Question 22 Choose the correct answer, A , B , C or D . The stated purpose of t…" at bounding box center [362, 191] width 502 height 276
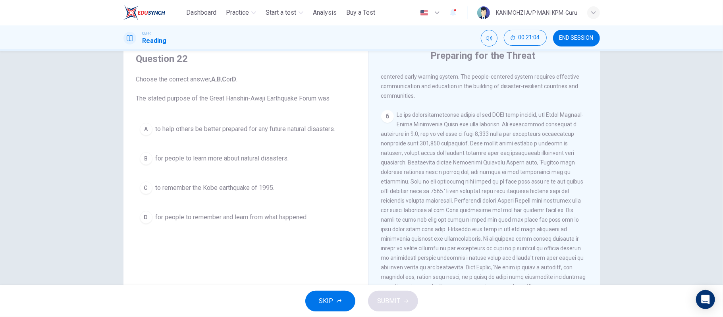
scroll to position [39, 0]
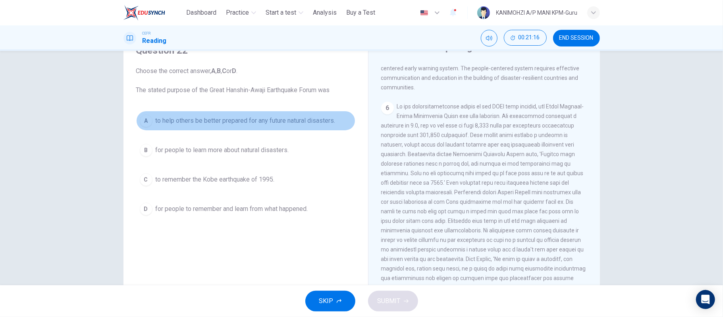
click at [258, 124] on span "to help others be better prepared for any future natural disasters." at bounding box center [246, 121] width 180 height 10
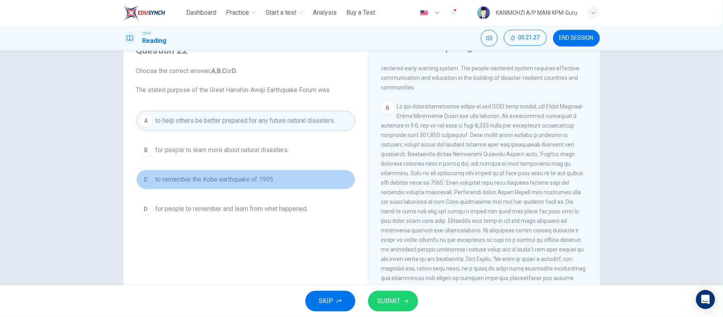
click at [234, 175] on span "to remember the Kobe earthquake of 1995." at bounding box center [215, 180] width 119 height 10
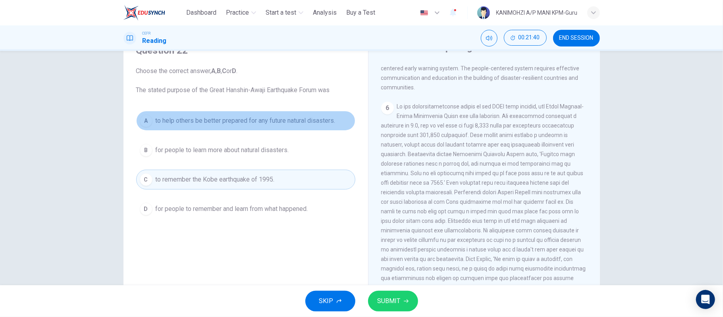
click at [290, 121] on span "to help others be better prepared for any future natural disasters." at bounding box center [246, 121] width 180 height 10
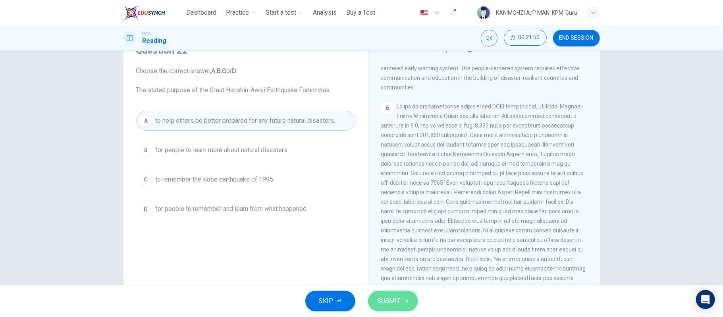
click at [386, 302] on span "SUBMIT" at bounding box center [389, 300] width 23 height 11
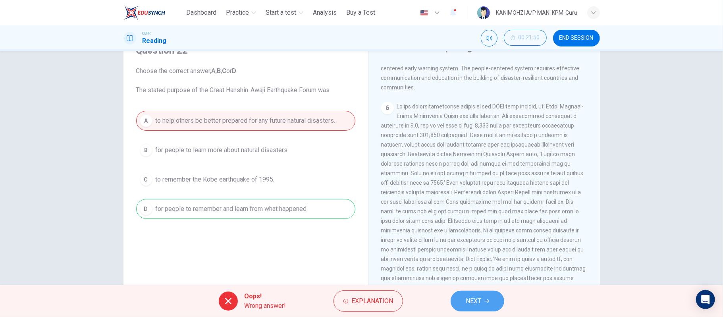
click at [482, 302] on button "NEXT" at bounding box center [478, 301] width 54 height 21
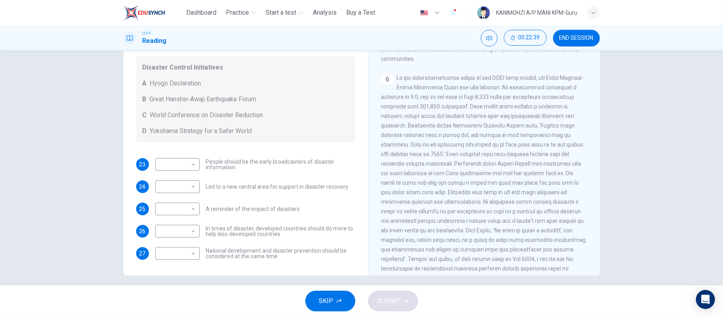
scroll to position [67, 0]
drag, startPoint x: 596, startPoint y: 245, endPoint x: 591, endPoint y: 241, distance: 6.8
click at [591, 241] on div "Preparing for the Threat CLICK TO ZOOM Click to Zoom 1 It is an unfortunate fac…" at bounding box center [484, 143] width 232 height 289
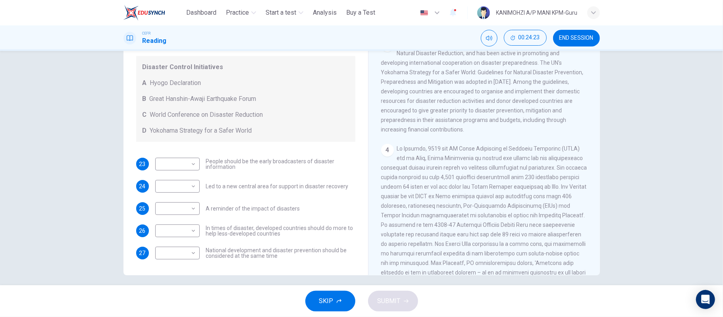
scroll to position [336, 0]
click at [170, 227] on body "This site uses cookies, as explained in our Privacy Policy . If you agree to th…" at bounding box center [361, 158] width 723 height 317
click at [170, 227] on div at bounding box center [361, 158] width 723 height 317
click at [173, 231] on body "This site uses cookies, as explained in our Privacy Policy . If you agree to th…" at bounding box center [361, 158] width 723 height 317
click at [169, 253] on li "B" at bounding box center [174, 255] width 44 height 13
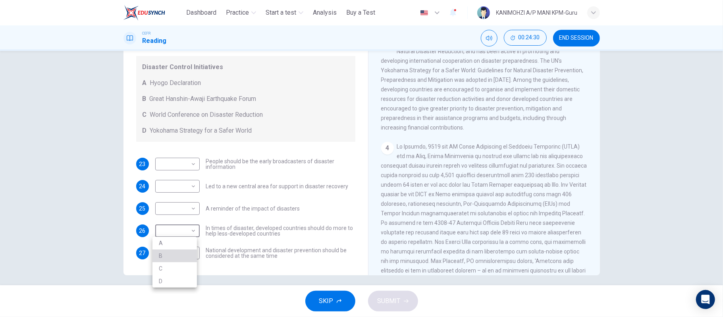
type input "*"
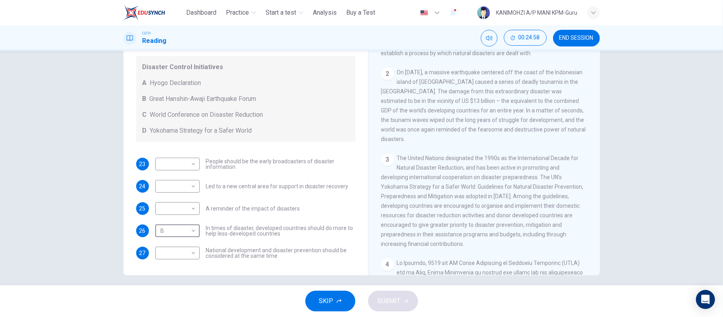
scroll to position [257, 0]
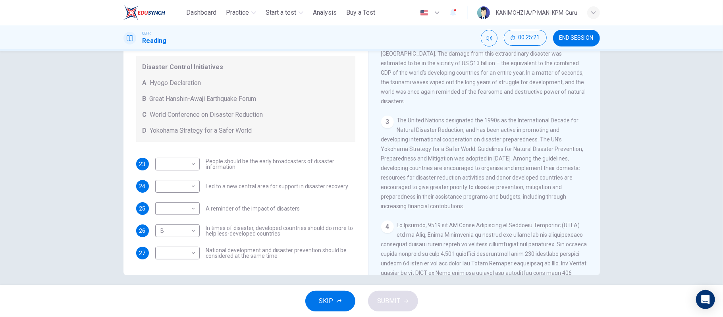
drag, startPoint x: 596, startPoint y: 140, endPoint x: 593, endPoint y: 148, distance: 9.1
click at [593, 148] on div "Preparing for the Threat CLICK TO ZOOM Click to Zoom 1 It is an unfortunate fac…" at bounding box center [484, 143] width 232 height 289
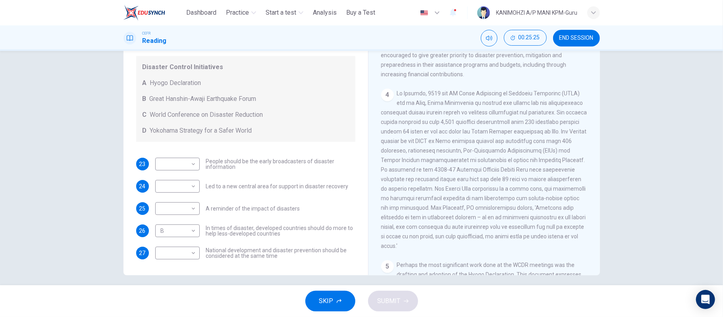
scroll to position [391, 0]
click at [174, 187] on body "This site uses cookies, as explained in our Privacy Policy . If you agree to th…" at bounding box center [361, 158] width 723 height 317
click at [174, 195] on li "A" at bounding box center [174, 198] width 44 height 13
type input "*"
click at [179, 201] on body "This site uses cookies, as explained in our Privacy Policy . If you agree to th…" at bounding box center [361, 158] width 723 height 317
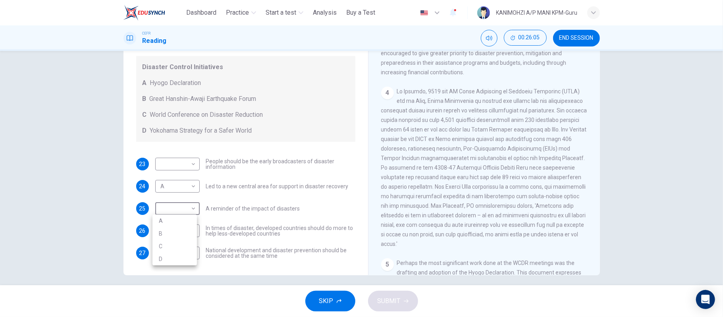
drag, startPoint x: 593, startPoint y: 171, endPoint x: 591, endPoint y: 186, distance: 15.2
click at [591, 186] on div at bounding box center [361, 158] width 723 height 317
drag, startPoint x: 591, startPoint y: 186, endPoint x: 594, endPoint y: 181, distance: 5.7
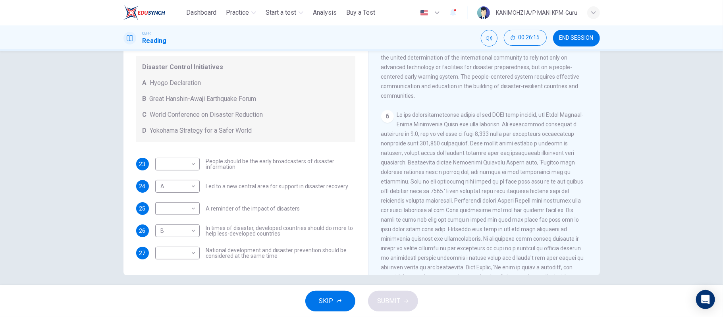
drag, startPoint x: 595, startPoint y: 237, endPoint x: 595, endPoint y: 261, distance: 23.4
click at [595, 261] on div "CLICK TO ZOOM Click to Zoom 1 It is an unfortunate fact that over the past 20 y…" at bounding box center [489, 154] width 217 height 241
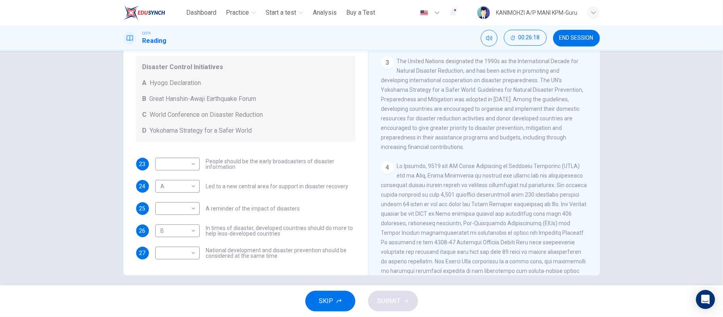
scroll to position [266, 0]
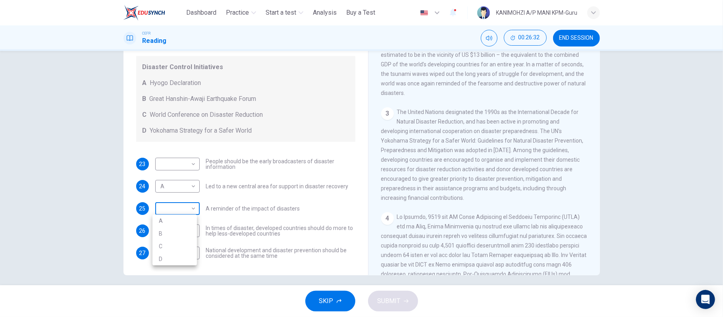
click at [179, 206] on body "This site uses cookies, as explained in our Privacy Policy . If you agree to th…" at bounding box center [361, 158] width 723 height 317
click at [170, 259] on li "D" at bounding box center [174, 258] width 44 height 13
type input "*"
drag, startPoint x: 166, startPoint y: 162, endPoint x: 162, endPoint y: 210, distance: 48.6
click at [162, 210] on body "This site uses cookies, as explained in our Privacy Policy . If you agree to th…" at bounding box center [361, 158] width 723 height 317
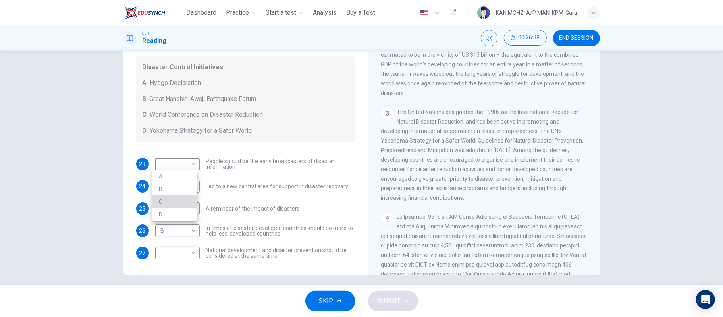
click at [172, 198] on li "C" at bounding box center [174, 201] width 44 height 13
type input "*"
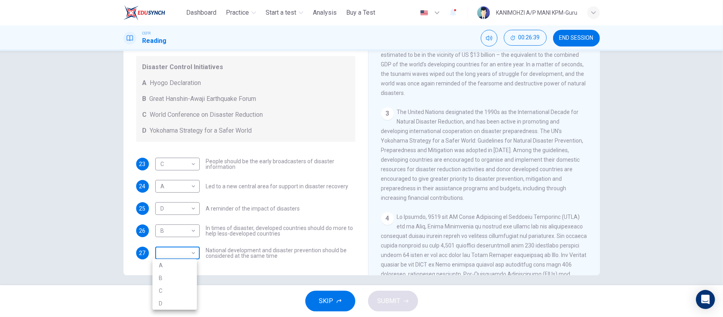
click at [169, 247] on body "This site uses cookies, as explained in our Privacy Policy . If you agree to th…" at bounding box center [361, 158] width 723 height 317
click at [167, 287] on li "C" at bounding box center [174, 290] width 44 height 13
type input "*"
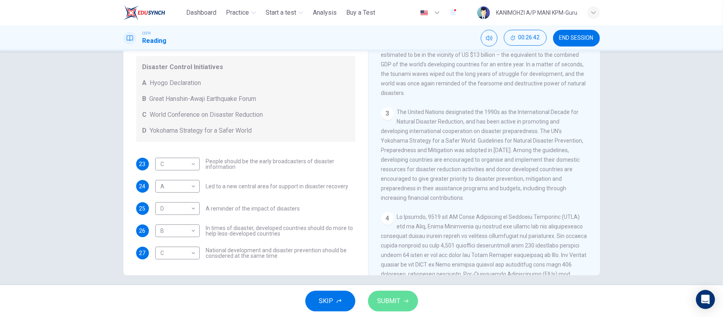
click at [394, 302] on span "SUBMIT" at bounding box center [389, 300] width 23 height 11
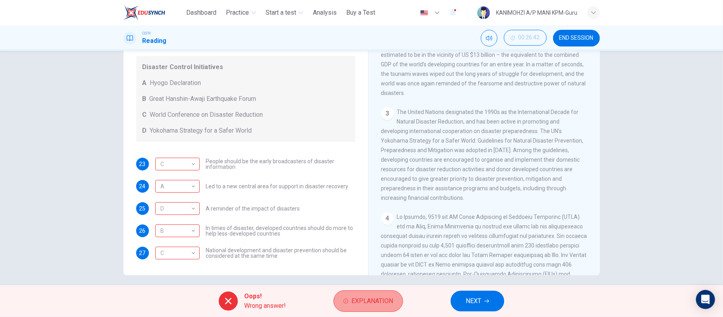
click at [394, 302] on button "Explanation" at bounding box center [367, 300] width 69 height 21
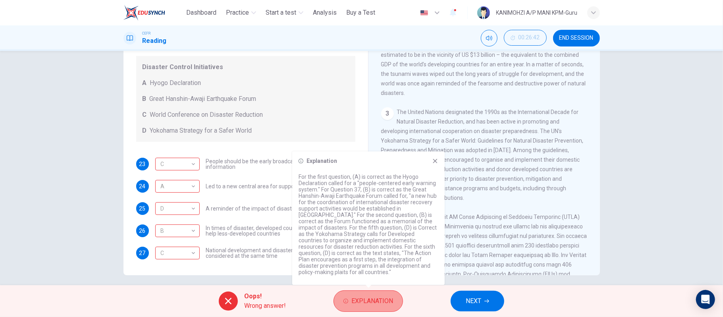
click at [394, 302] on button "Explanation" at bounding box center [367, 300] width 69 height 21
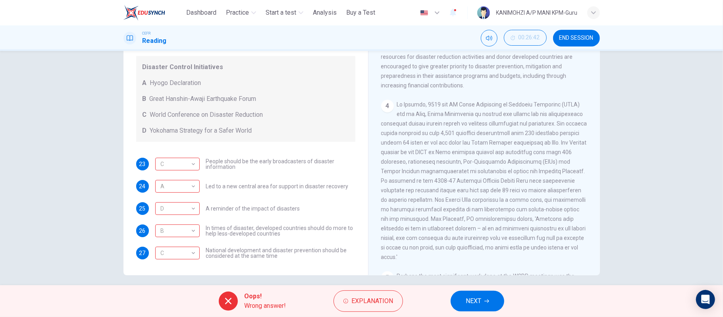
scroll to position [380, 0]
click at [474, 297] on span "NEXT" at bounding box center [473, 300] width 15 height 11
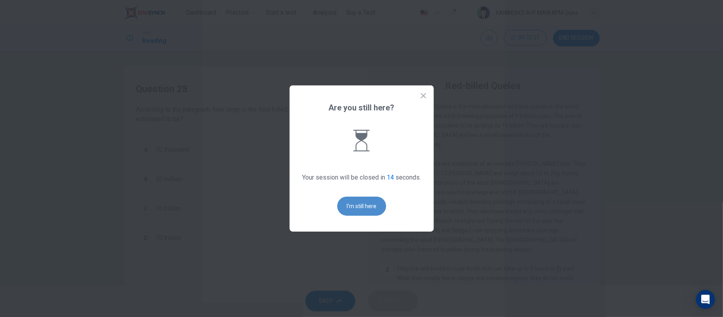
click at [353, 199] on button "I'm still here" at bounding box center [361, 205] width 49 height 19
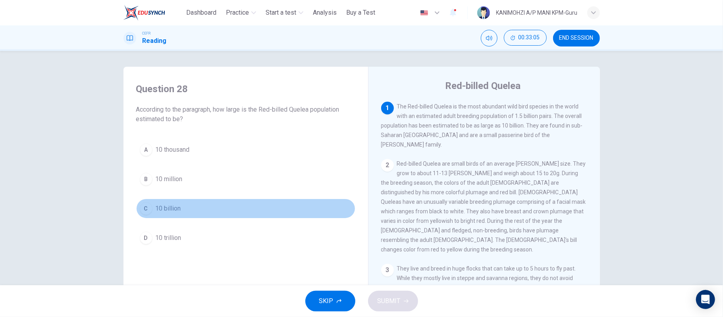
click at [172, 217] on button "C 10 billion" at bounding box center [245, 208] width 219 height 20
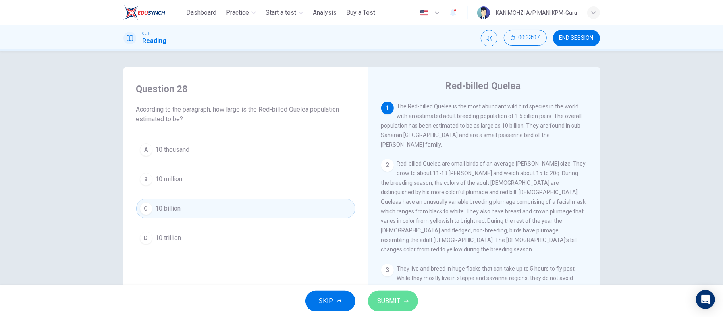
click at [394, 297] on span "SUBMIT" at bounding box center [389, 300] width 23 height 11
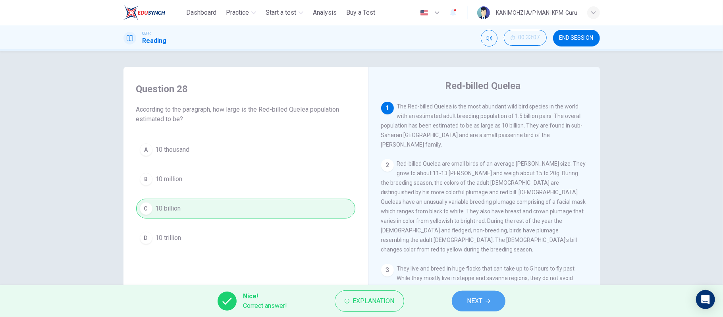
click at [470, 302] on span "NEXT" at bounding box center [474, 300] width 15 height 11
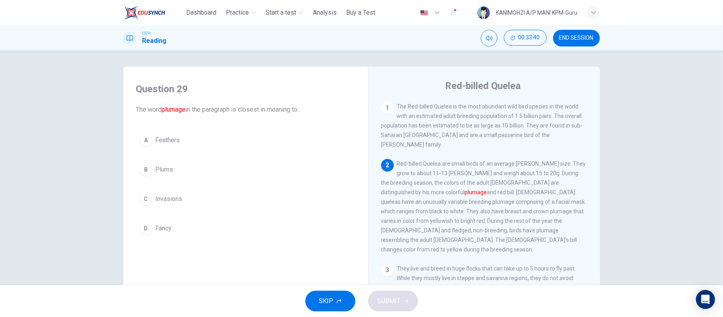
click at [179, 203] on span "Invasions" at bounding box center [169, 199] width 27 height 10
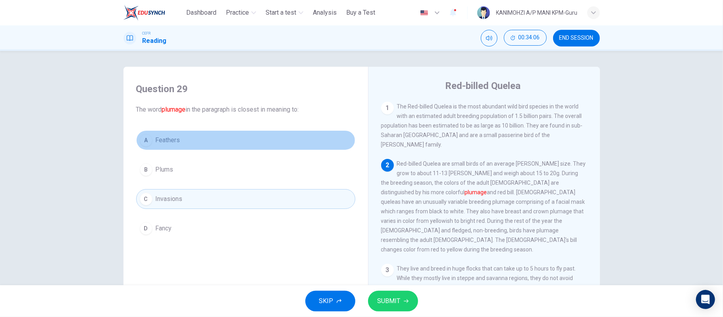
click at [170, 138] on span "Feathers" at bounding box center [168, 140] width 25 height 10
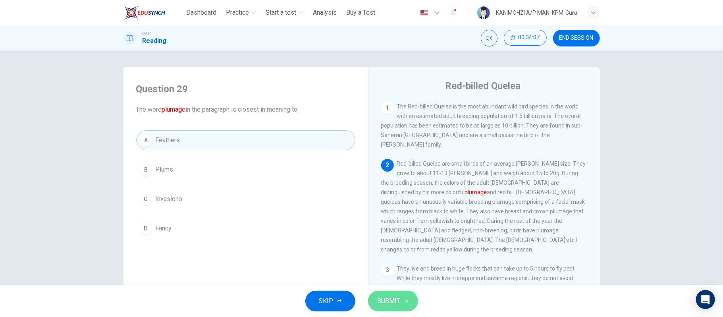
click at [372, 296] on button "SUBMIT" at bounding box center [393, 301] width 50 height 21
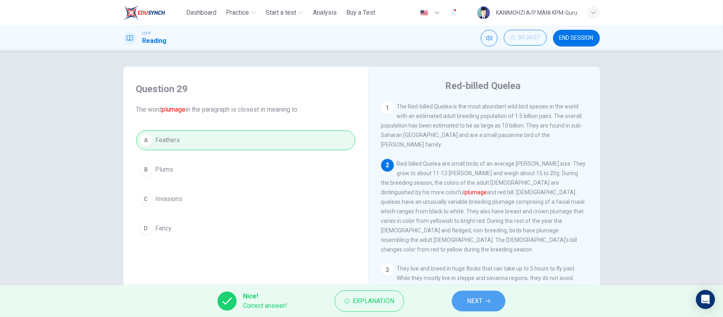
click at [480, 301] on span "NEXT" at bounding box center [474, 300] width 15 height 11
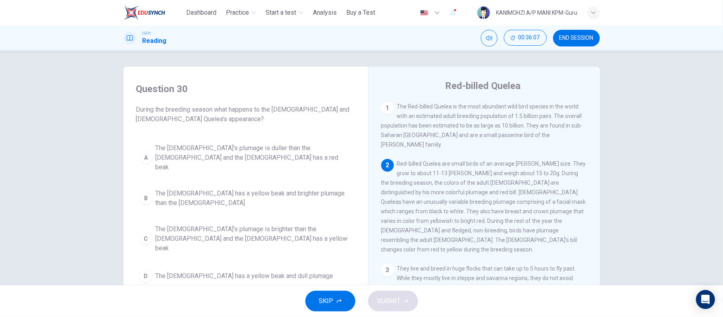
click at [281, 224] on span "The [DEMOGRAPHIC_DATA]'s plumage is brighter than the [DEMOGRAPHIC_DATA] and th…" at bounding box center [254, 238] width 196 height 29
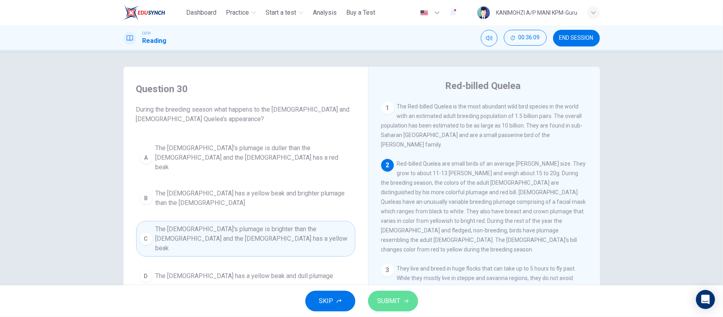
click at [386, 296] on span "SUBMIT" at bounding box center [389, 300] width 23 height 11
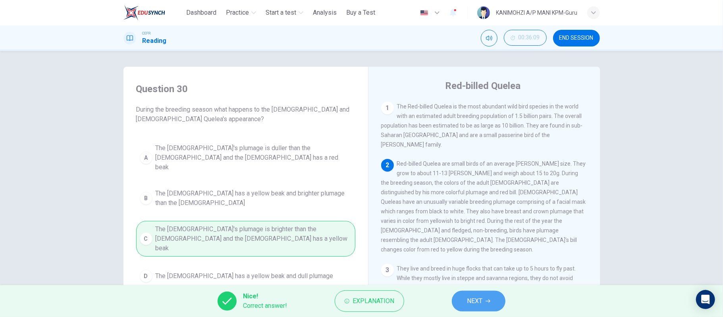
click at [495, 296] on button "NEXT" at bounding box center [479, 301] width 54 height 21
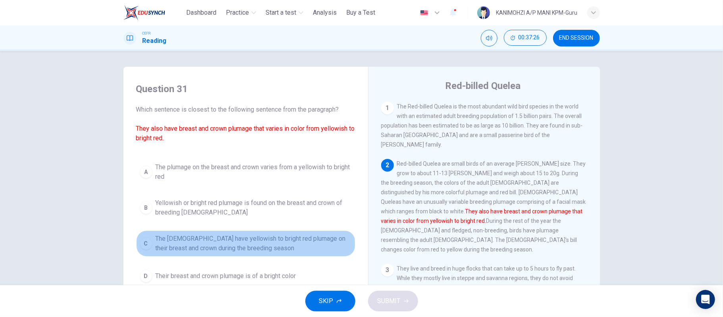
click at [241, 243] on span "The [DEMOGRAPHIC_DATA] have yellowish to bright red plumage on their breast and…" at bounding box center [254, 243] width 196 height 19
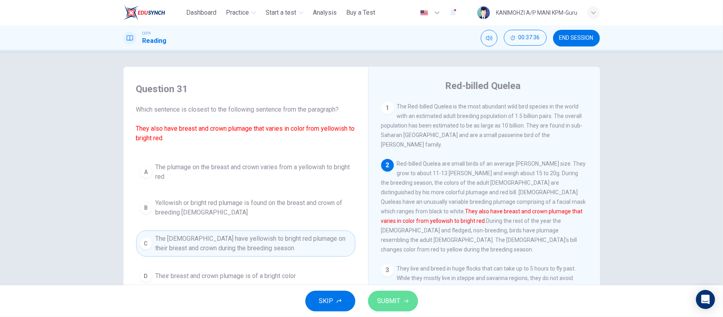
click at [397, 297] on span "SUBMIT" at bounding box center [389, 300] width 23 height 11
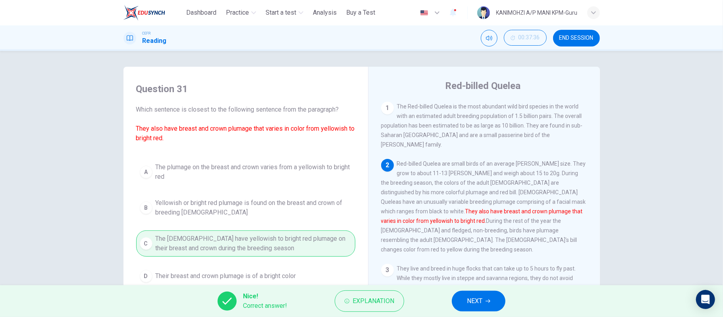
click at [469, 304] on span "NEXT" at bounding box center [474, 300] width 15 height 11
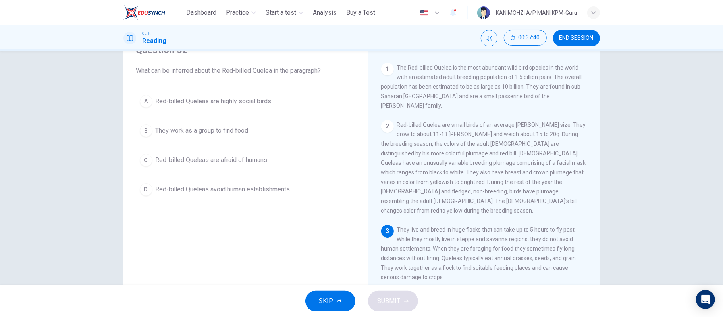
scroll to position [53, 0]
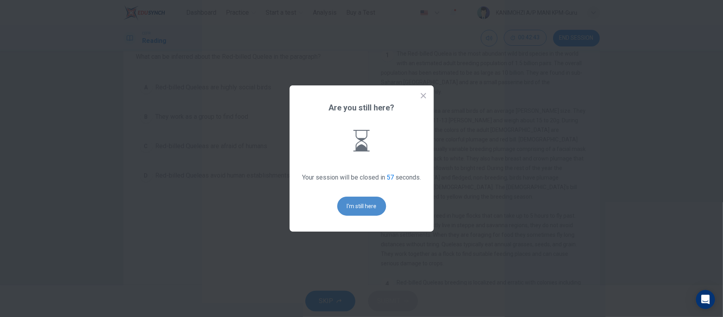
click at [364, 205] on button "I'm still here" at bounding box center [361, 205] width 49 height 19
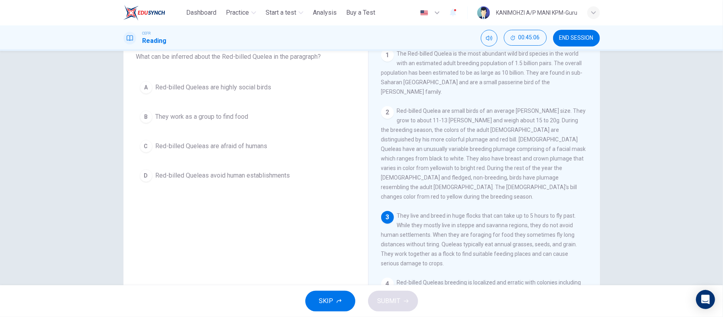
click at [255, 93] on button "A Red-billed Queleas are highly social birds" at bounding box center [245, 87] width 219 height 20
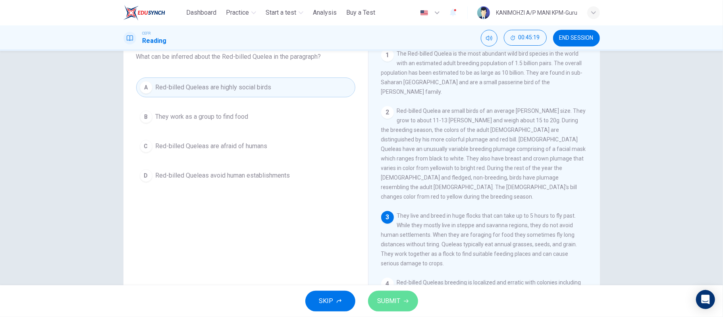
click at [383, 299] on span "SUBMIT" at bounding box center [389, 300] width 23 height 11
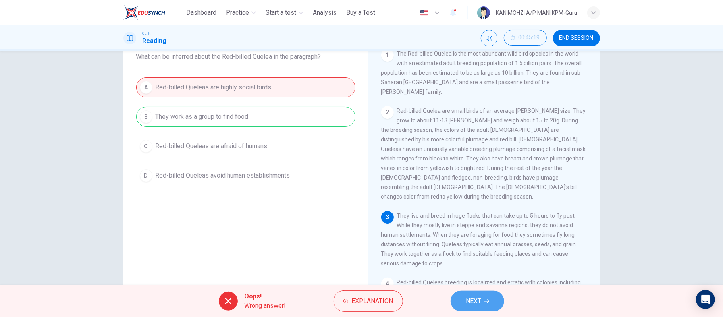
click at [467, 295] on span "NEXT" at bounding box center [473, 300] width 15 height 11
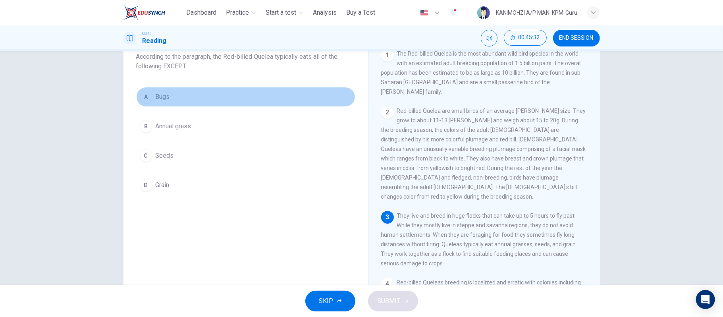
click at [165, 98] on span "Bugs" at bounding box center [163, 97] width 14 height 10
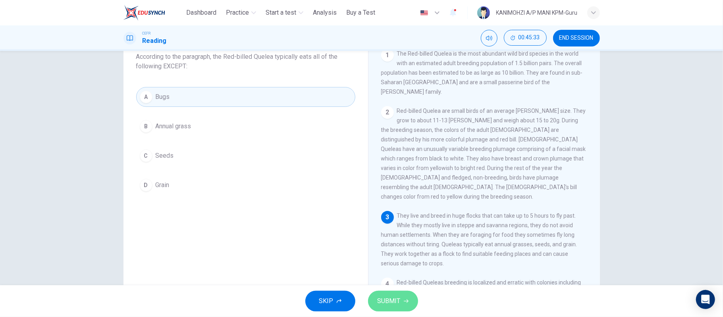
click at [378, 297] on span "SUBMIT" at bounding box center [389, 300] width 23 height 11
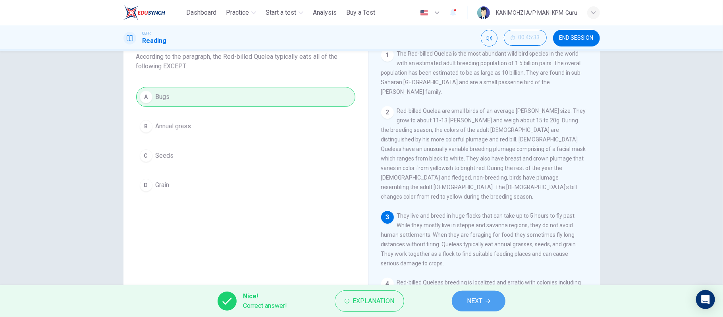
click at [464, 294] on button "NEXT" at bounding box center [479, 301] width 54 height 21
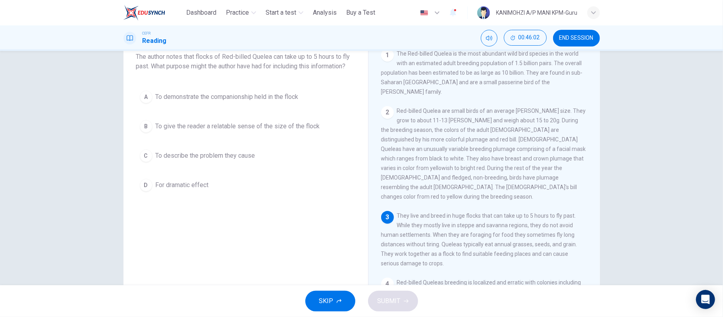
click at [213, 217] on div "Question 34 The author notes that flocks of Red-billed Quelea can take up to 5 …" at bounding box center [246, 156] width 232 height 268
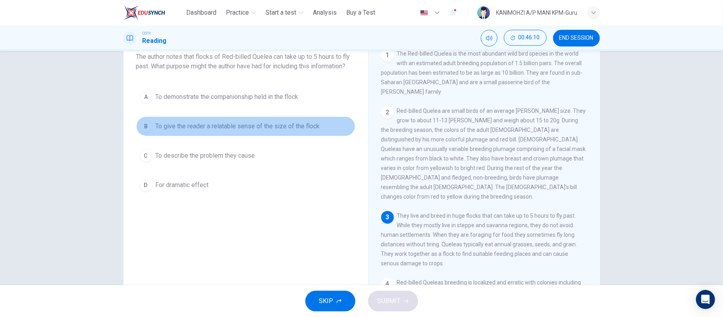
click at [198, 130] on span "To give the reader a relatable sense of the size of the flock" at bounding box center [238, 126] width 164 height 10
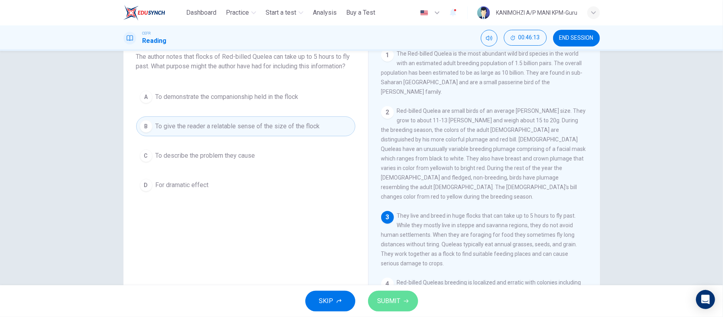
click at [386, 299] on span "SUBMIT" at bounding box center [389, 300] width 23 height 11
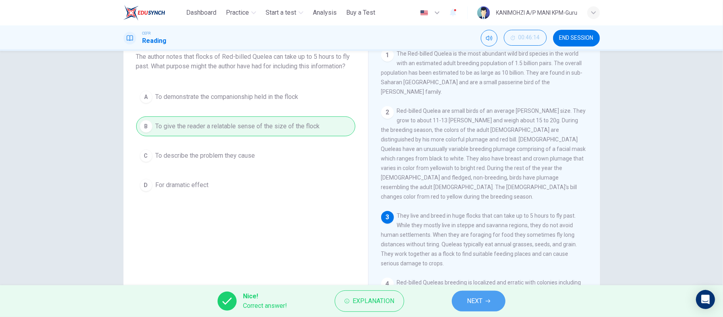
click at [492, 297] on button "NEXT" at bounding box center [479, 301] width 54 height 21
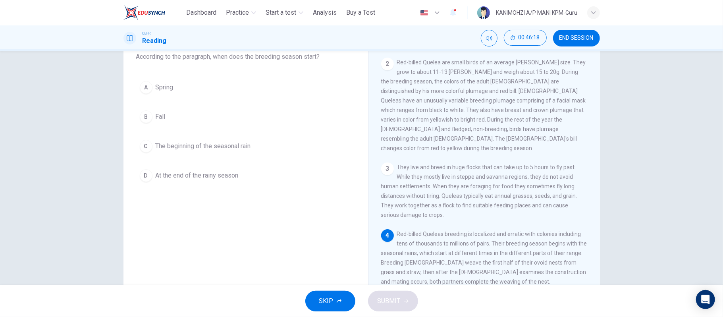
scroll to position [55, 0]
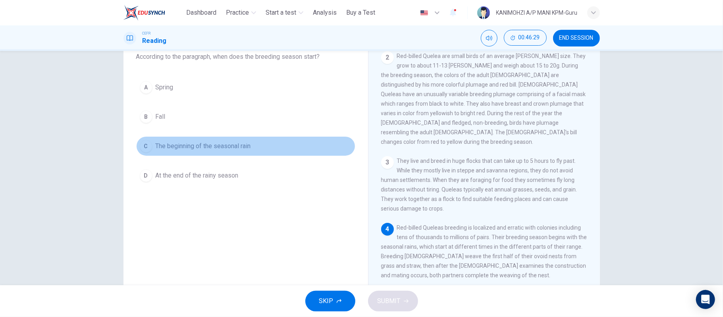
click at [210, 148] on span "The beginning of the seasonal rain" at bounding box center [203, 146] width 95 height 10
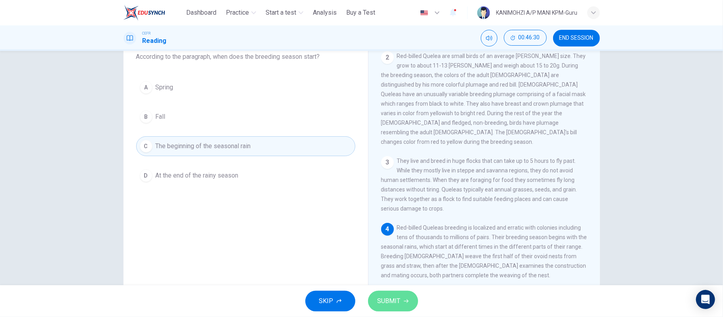
click at [378, 302] on span "SUBMIT" at bounding box center [389, 300] width 23 height 11
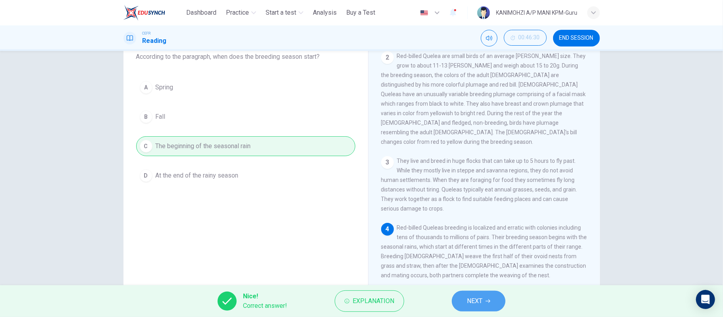
click at [488, 302] on icon "button" at bounding box center [487, 301] width 5 height 5
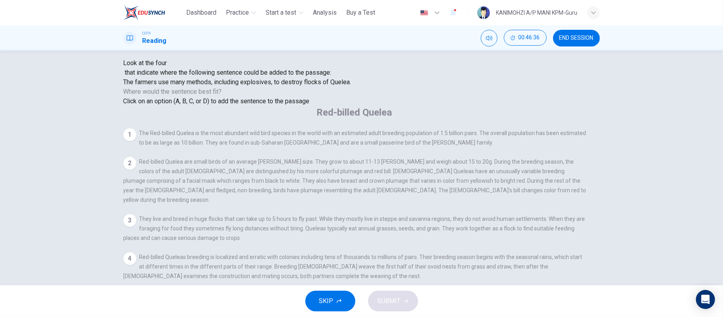
scroll to position [150, 0]
click at [466, 292] on input at bounding box center [493, 295] width 55 height 7
click at [374, 303] on button "SUBMIT" at bounding box center [393, 301] width 50 height 21
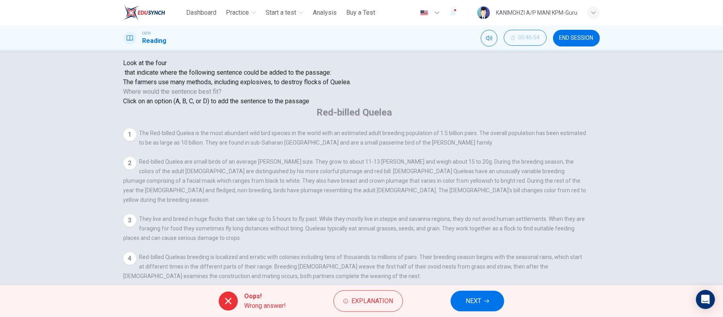
click at [532, 311] on input at bounding box center [559, 314] width 55 height 7
click at [381, 302] on span "Explanation" at bounding box center [372, 300] width 42 height 11
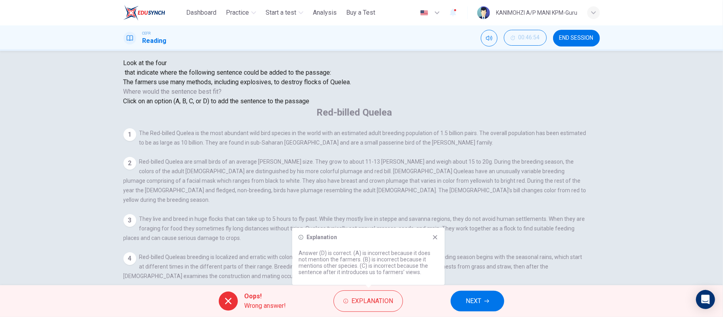
click at [437, 297] on div "Oops! Wrong answer! Explanation NEXT" at bounding box center [361, 301] width 723 height 32
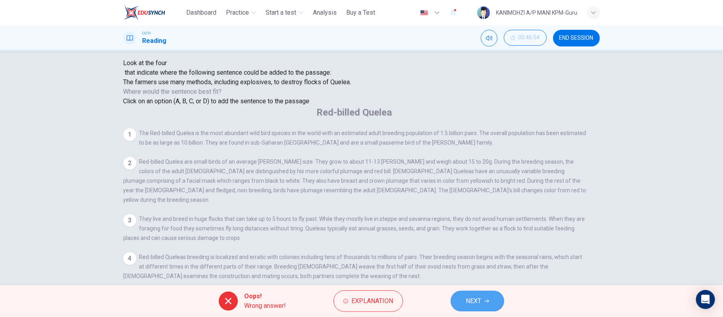
click at [467, 299] on span "NEXT" at bounding box center [473, 300] width 15 height 11
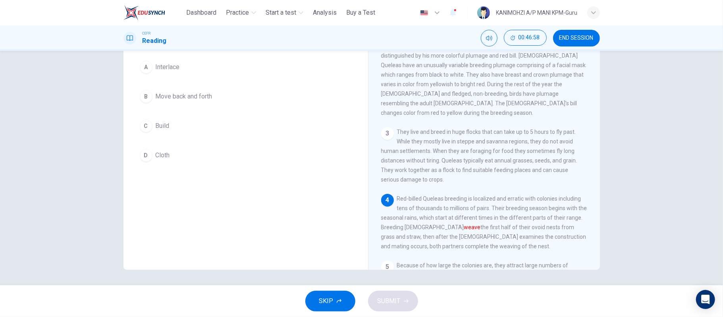
scroll to position [65, 0]
click at [164, 104] on button "B Move back and forth" at bounding box center [245, 97] width 219 height 20
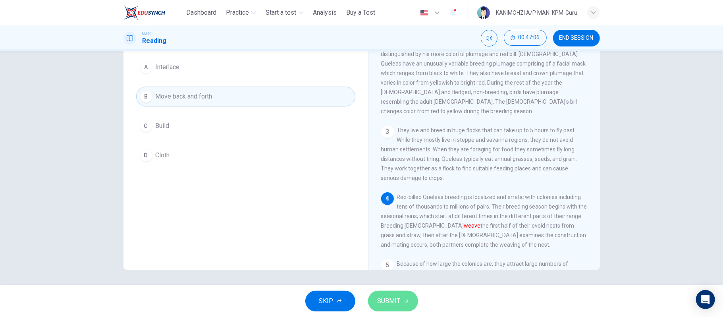
click at [404, 305] on button "SUBMIT" at bounding box center [393, 301] width 50 height 21
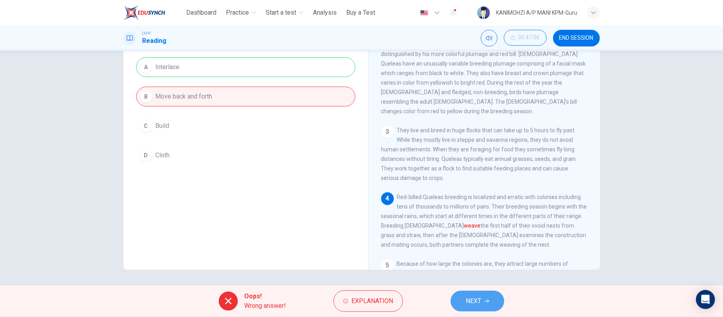
click at [468, 306] on span "NEXT" at bounding box center [473, 300] width 15 height 11
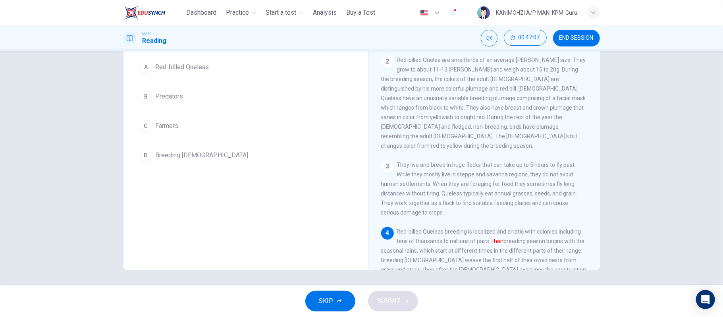
scroll to position [12, 0]
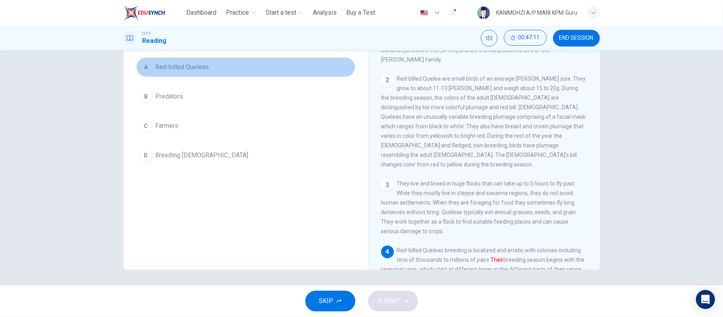
click at [202, 75] on button "A Red-billed Queleas" at bounding box center [245, 67] width 219 height 20
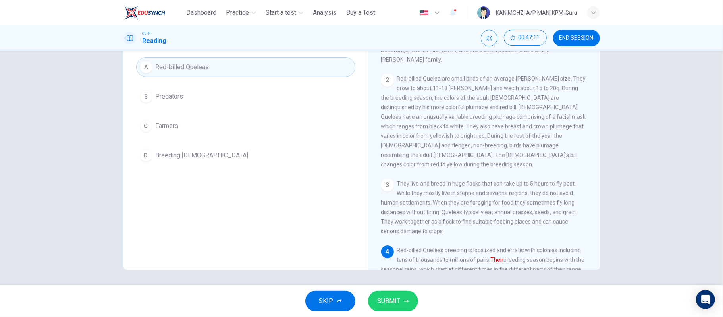
click at [400, 297] on button "SUBMIT" at bounding box center [393, 301] width 50 height 21
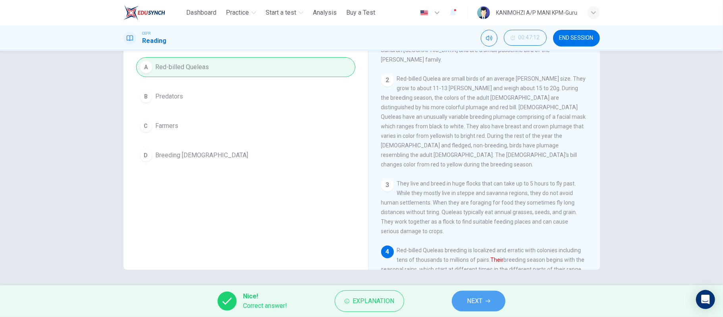
click at [495, 304] on button "NEXT" at bounding box center [479, 301] width 54 height 21
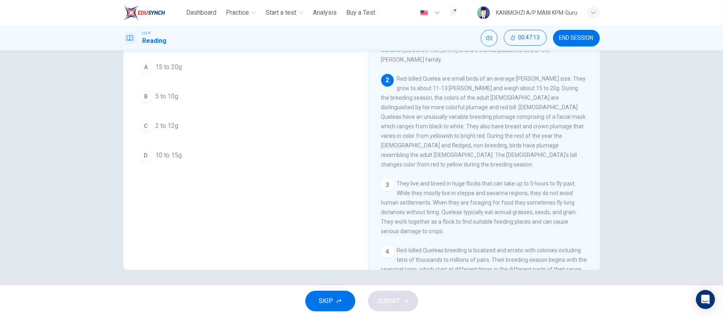
scroll to position [20, 0]
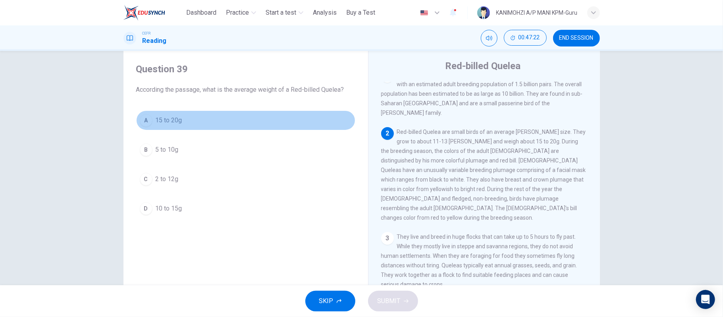
click at [188, 127] on button "A 15 to 20g" at bounding box center [245, 120] width 219 height 20
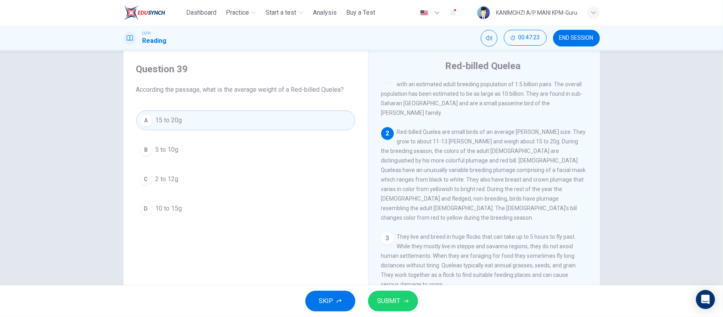
click at [401, 308] on button "SUBMIT" at bounding box center [393, 301] width 50 height 21
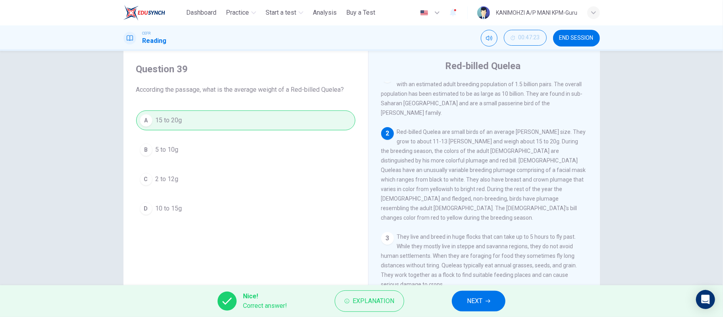
click at [485, 302] on button "NEXT" at bounding box center [479, 301] width 54 height 21
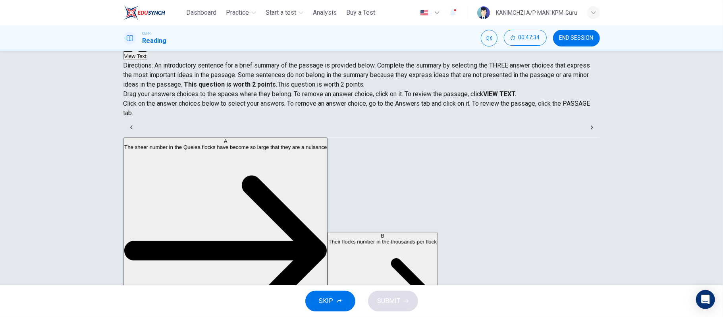
scroll to position [106, 0]
drag, startPoint x: 202, startPoint y: 205, endPoint x: 340, endPoint y: 183, distance: 139.5
drag, startPoint x: 223, startPoint y: 196, endPoint x: 365, endPoint y: 194, distance: 142.5
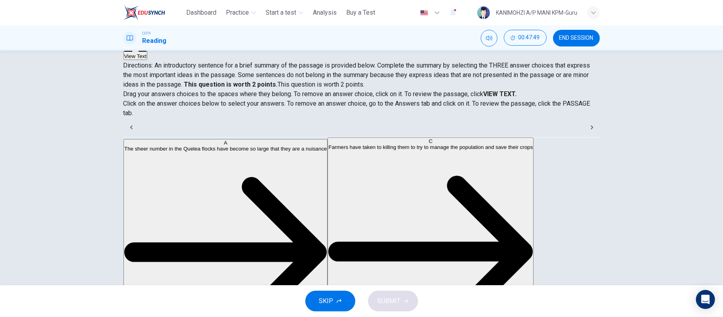
scroll to position [0, 0]
drag, startPoint x: 218, startPoint y: 156, endPoint x: 225, endPoint y: 48, distance: 107.4
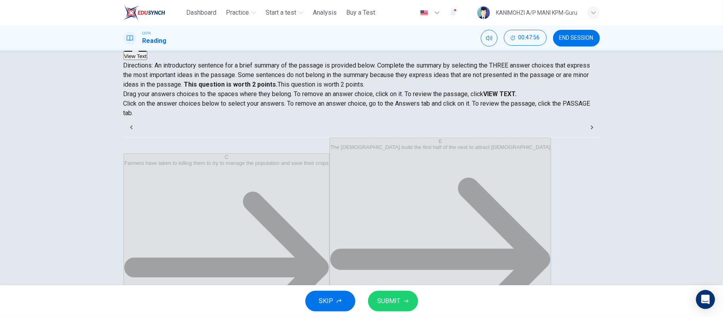
click at [399, 304] on span "SUBMIT" at bounding box center [389, 300] width 23 height 11
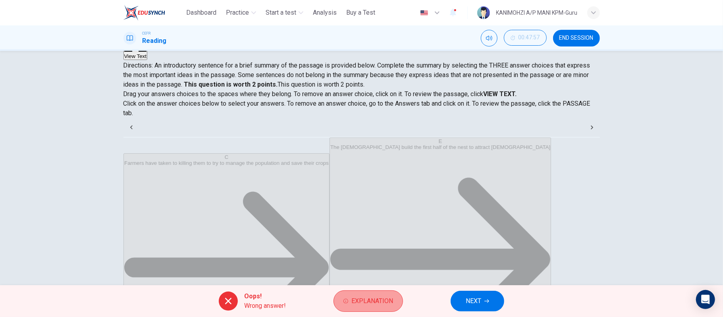
click at [346, 306] on button "Explanation" at bounding box center [367, 300] width 69 height 21
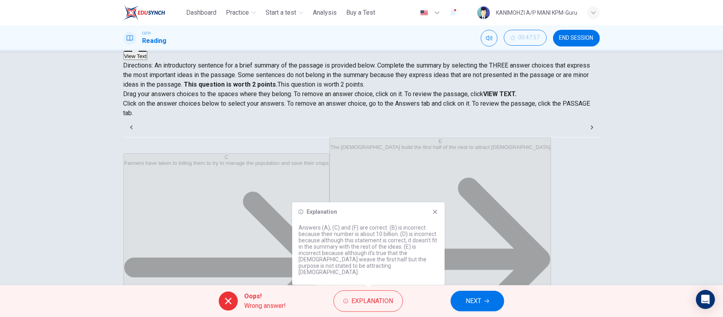
click at [426, 299] on div "Oops! Wrong answer! Explanation NEXT" at bounding box center [361, 301] width 723 height 32
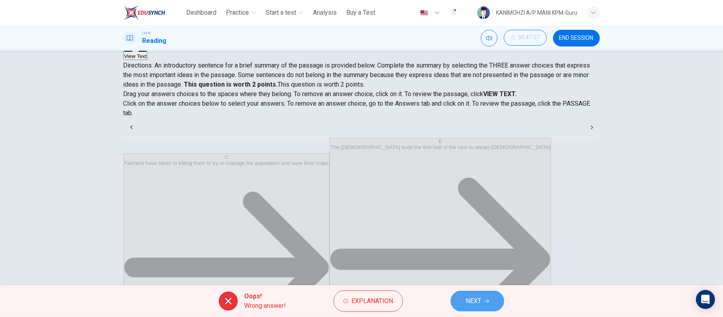
click at [472, 294] on button "NEXT" at bounding box center [478, 301] width 54 height 21
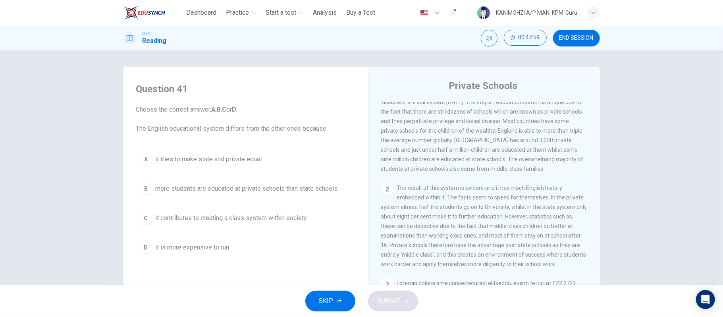
scroll to position [212, 0]
